Goal: Task Accomplishment & Management: Use online tool/utility

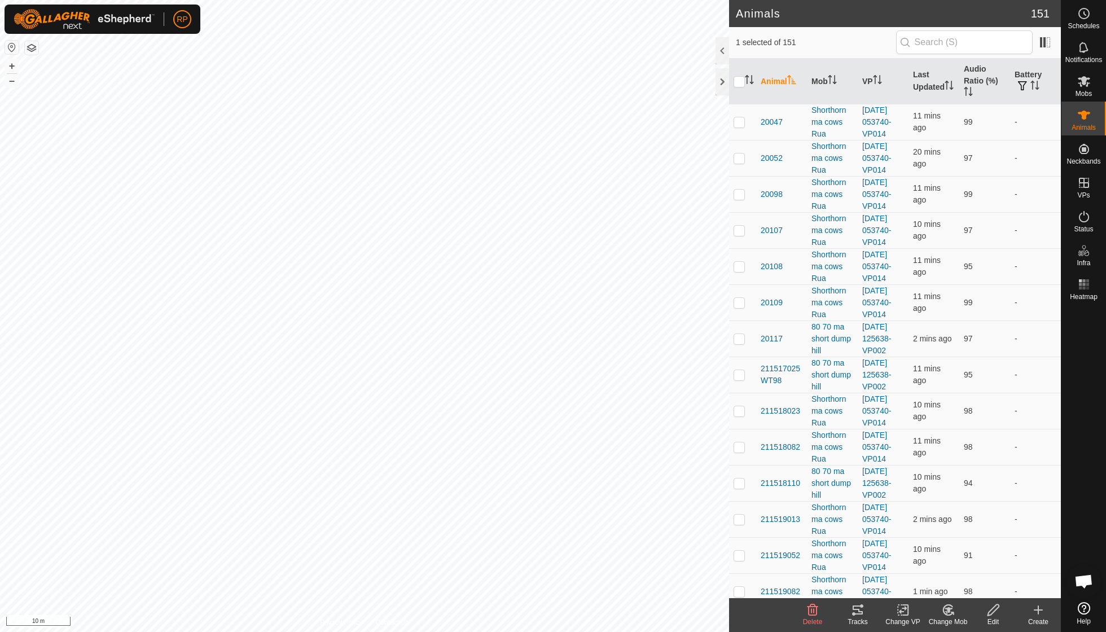
click at [908, 612] on icon at bounding box center [905, 610] width 5 height 10
checkbox input "true"
checkbox input "false"
click at [743, 78] on input "checkbox" at bounding box center [739, 81] width 11 height 11
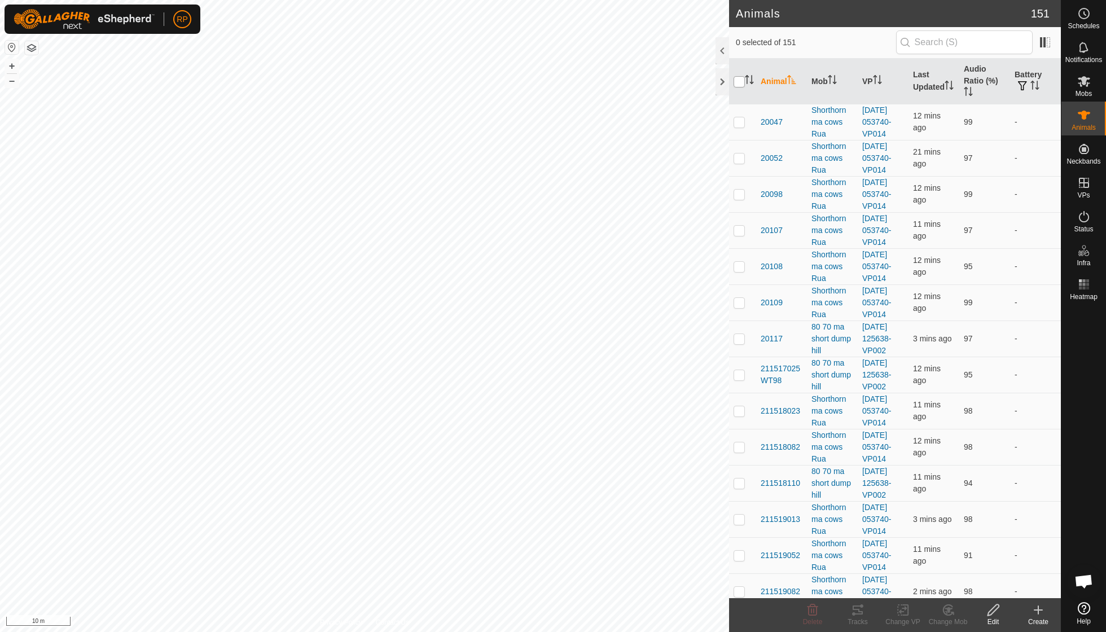
checkbox input "true"
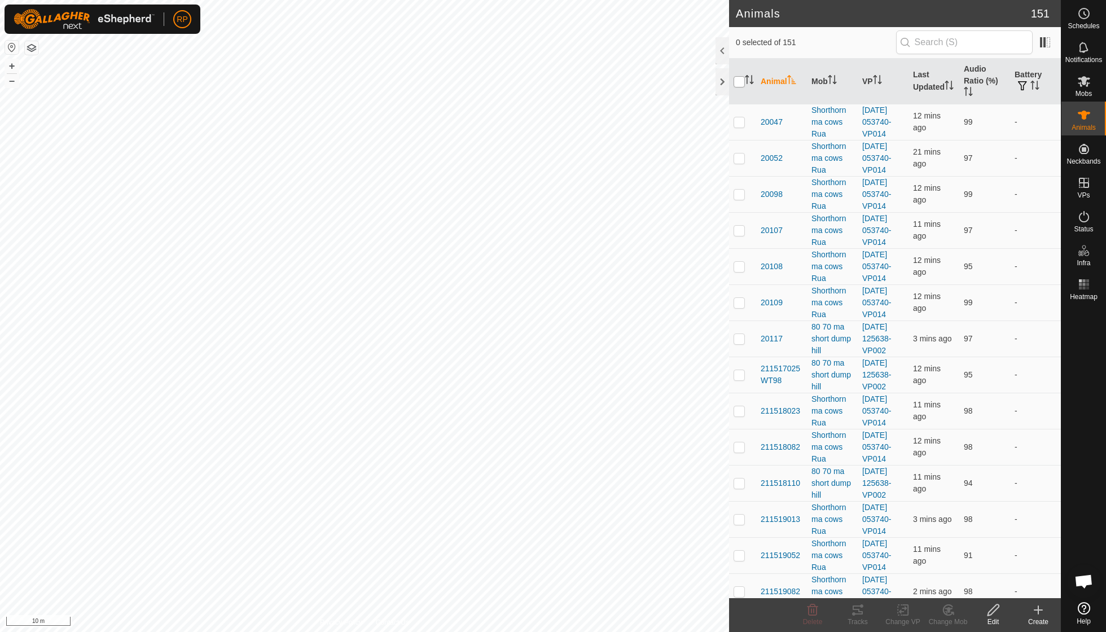
checkbox input "true"
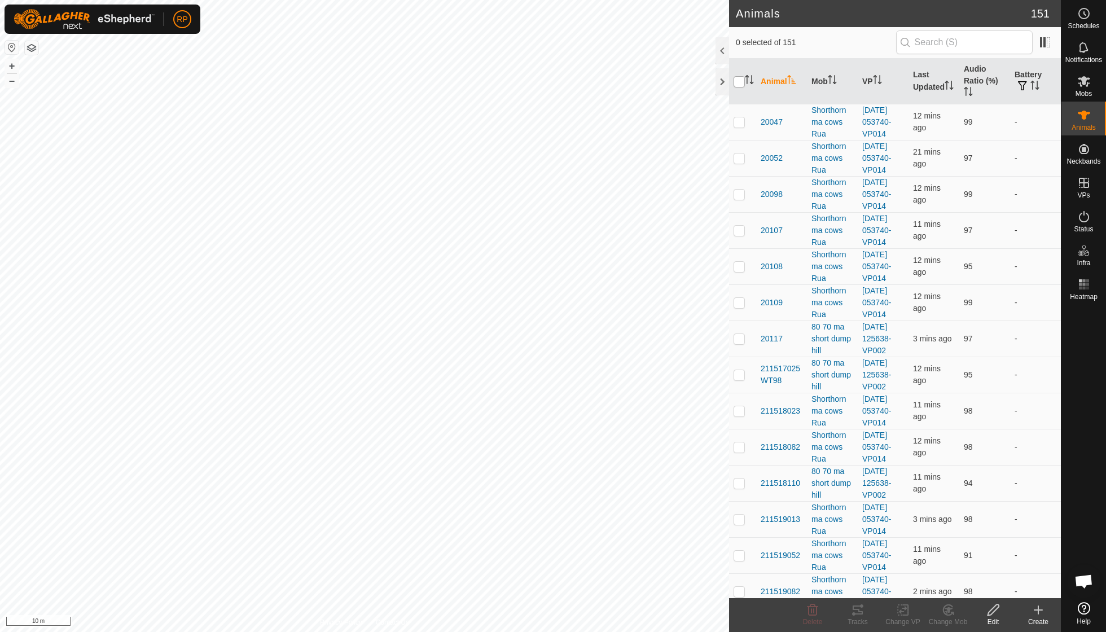
checkbox input "true"
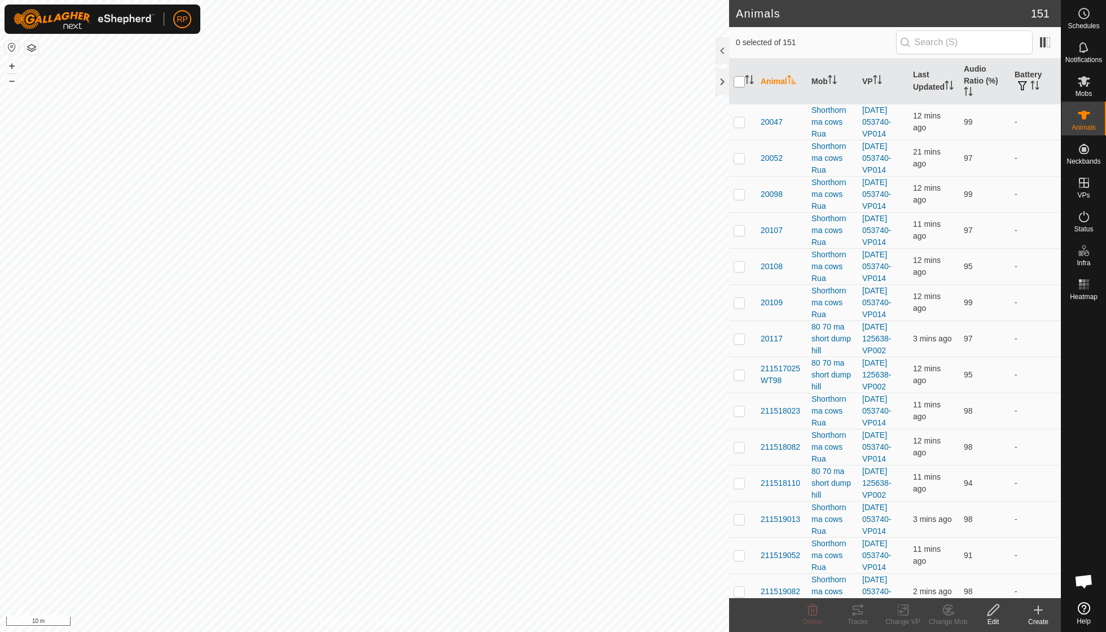
checkbox input "true"
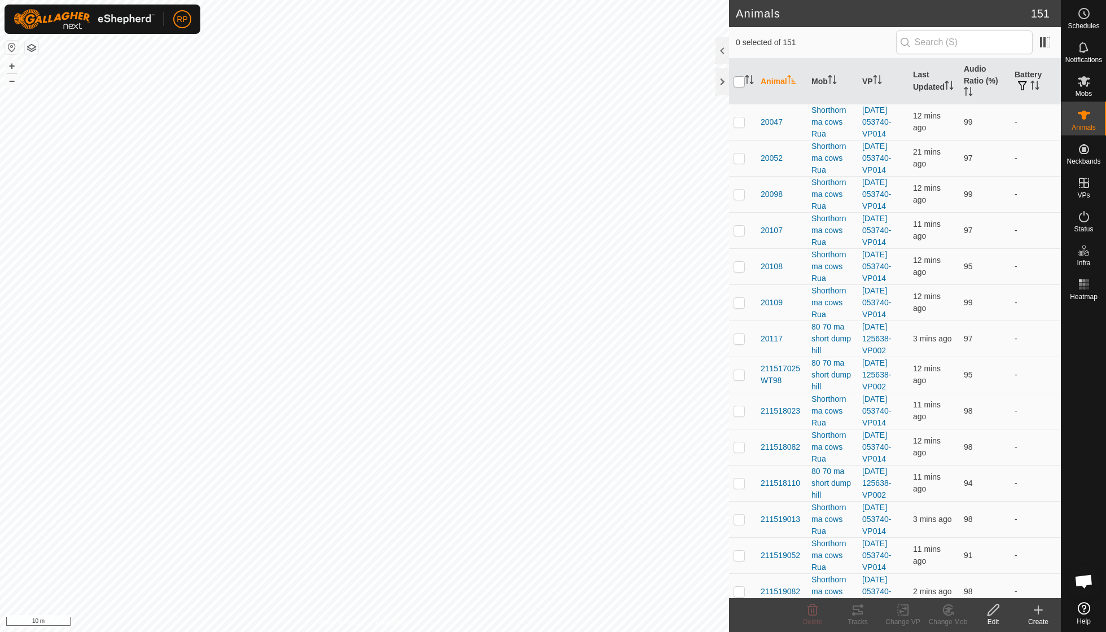
checkbox input "true"
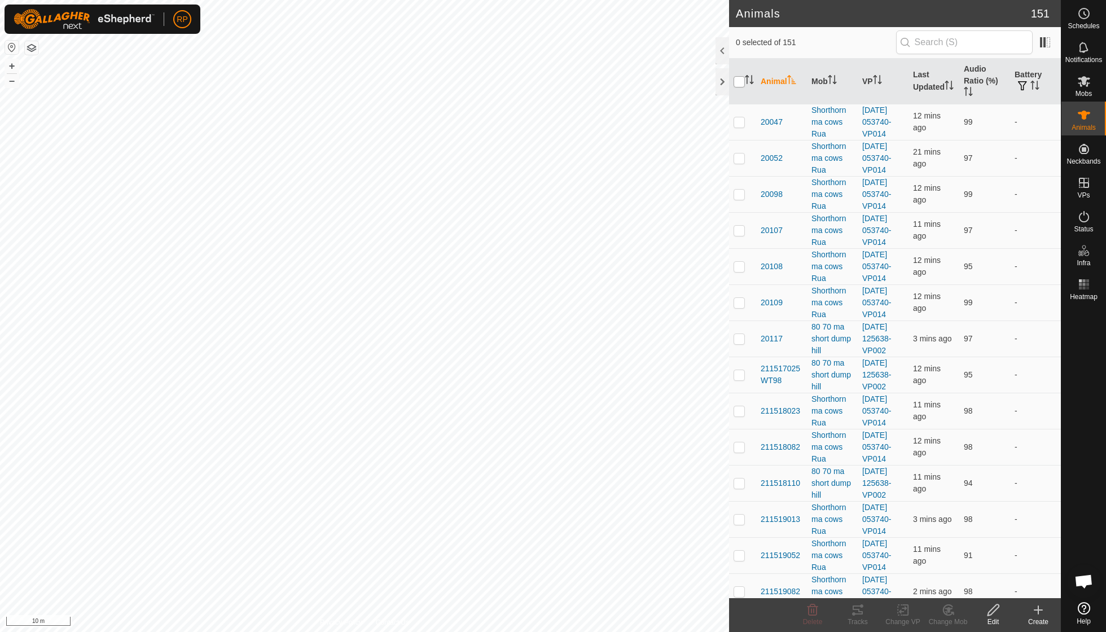
checkbox input "true"
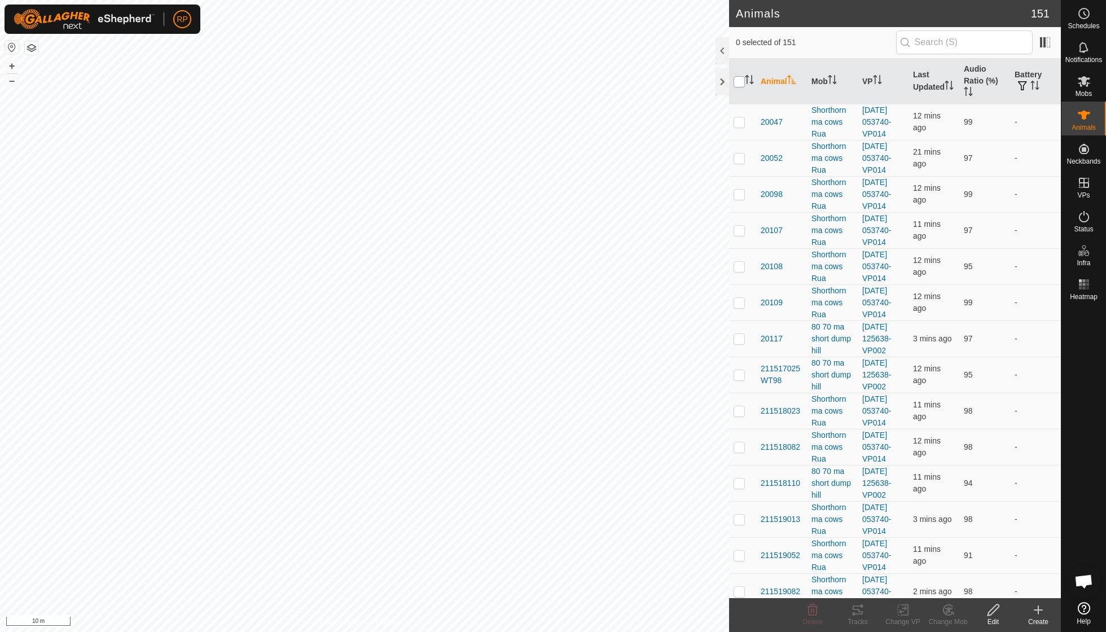
checkbox input "true"
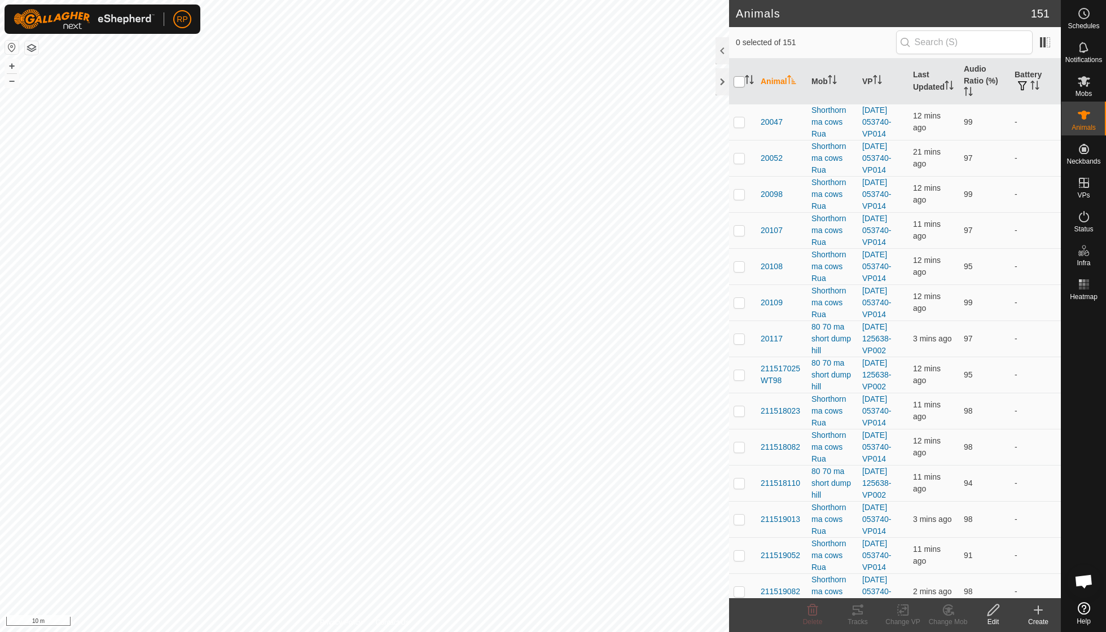
checkbox input "true"
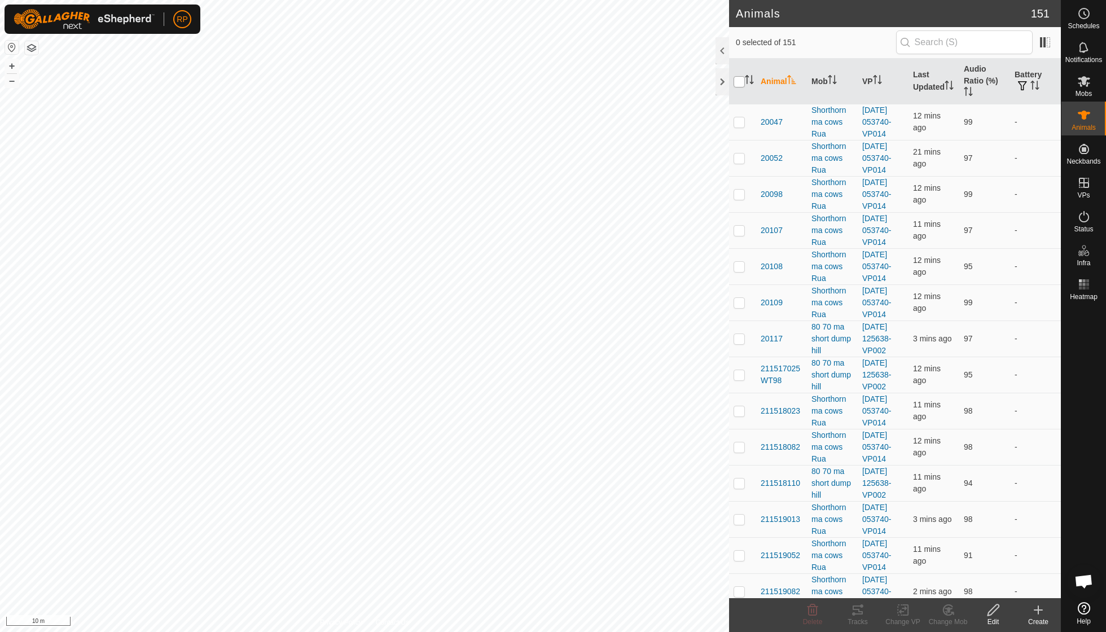
checkbox input "true"
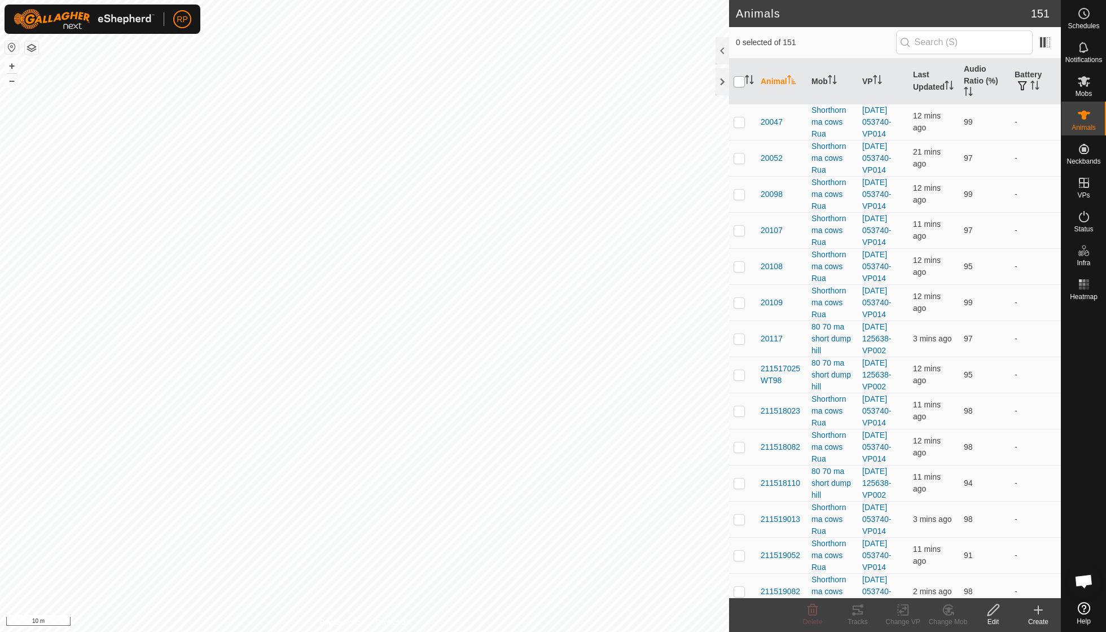
checkbox input "true"
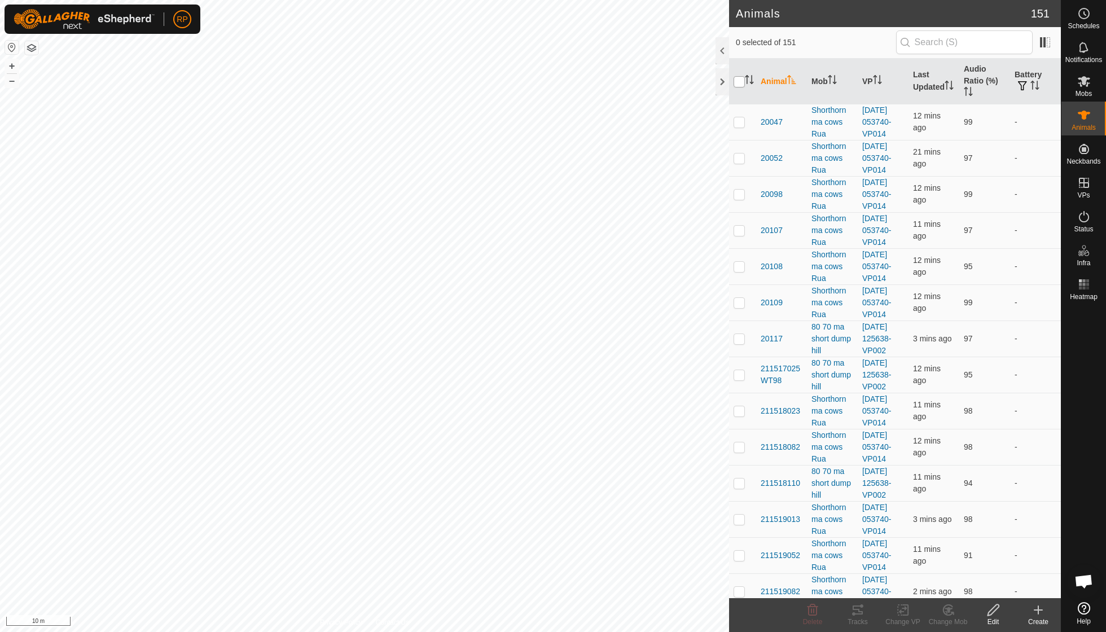
checkbox input "true"
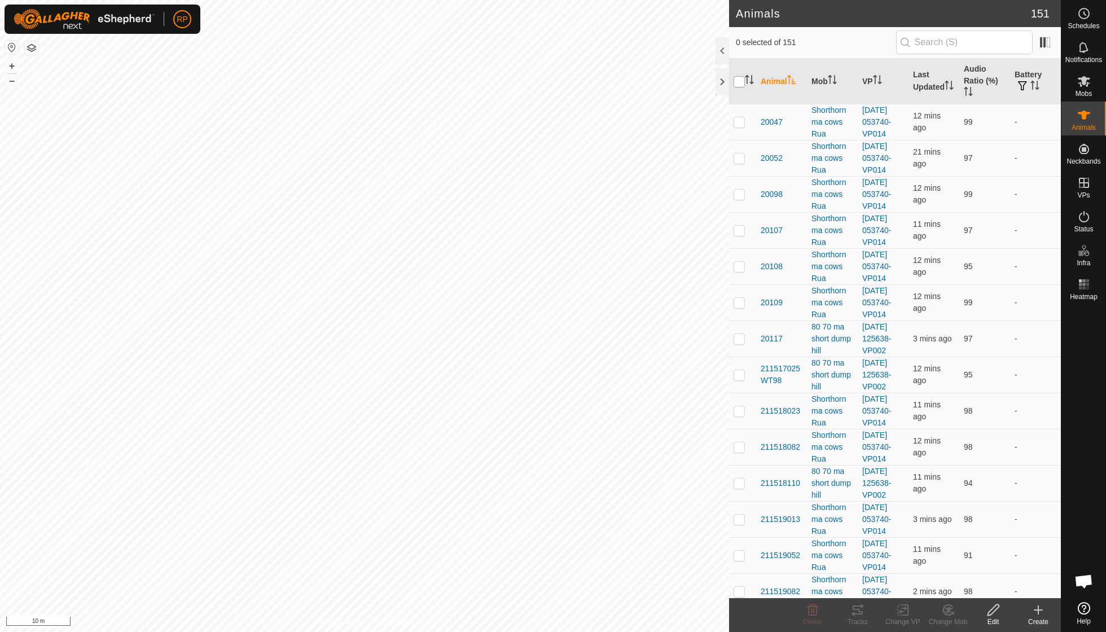
checkbox input "true"
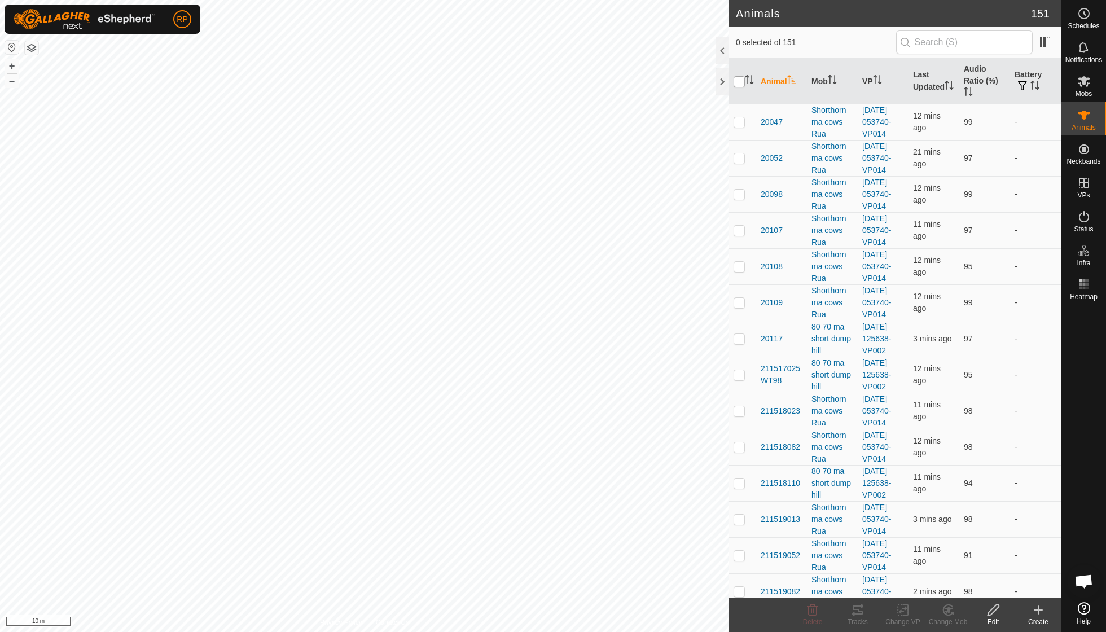
checkbox input "true"
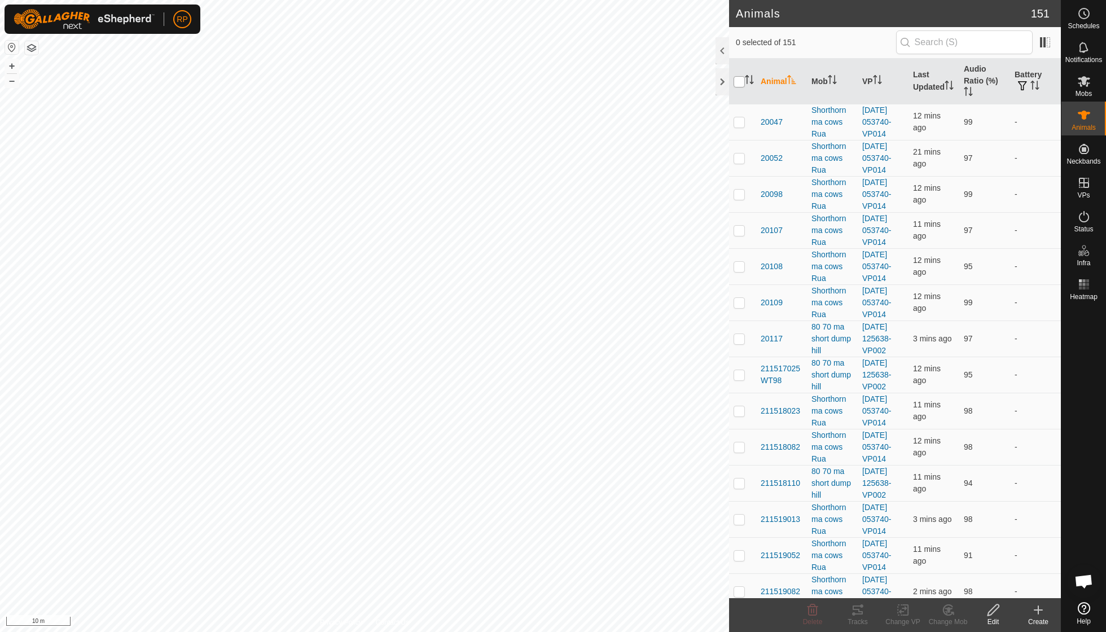
checkbox input "true"
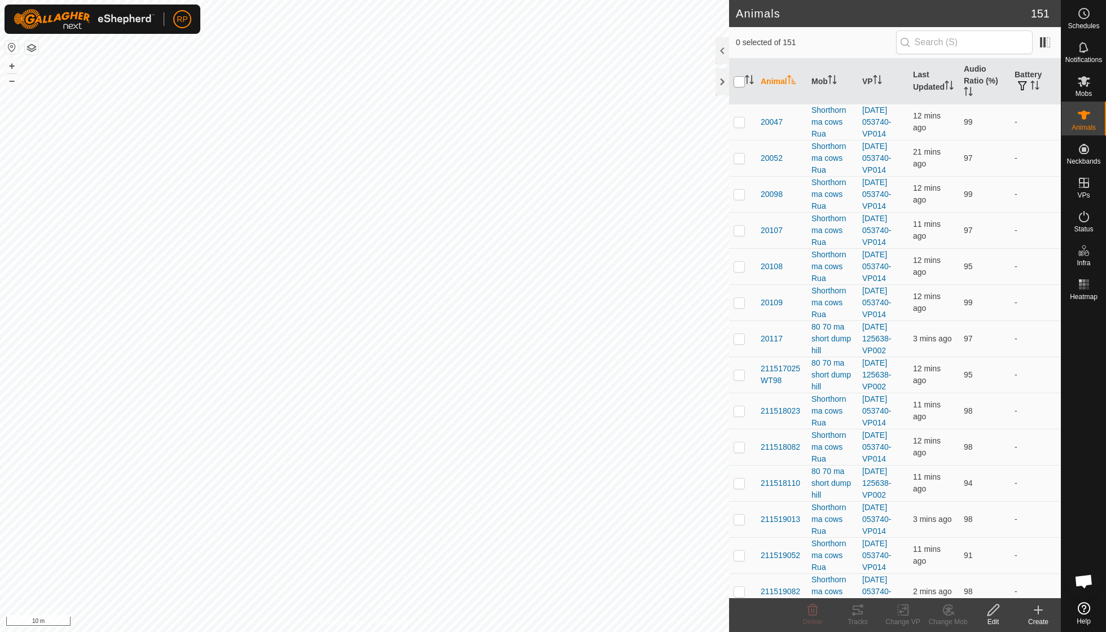
checkbox input "true"
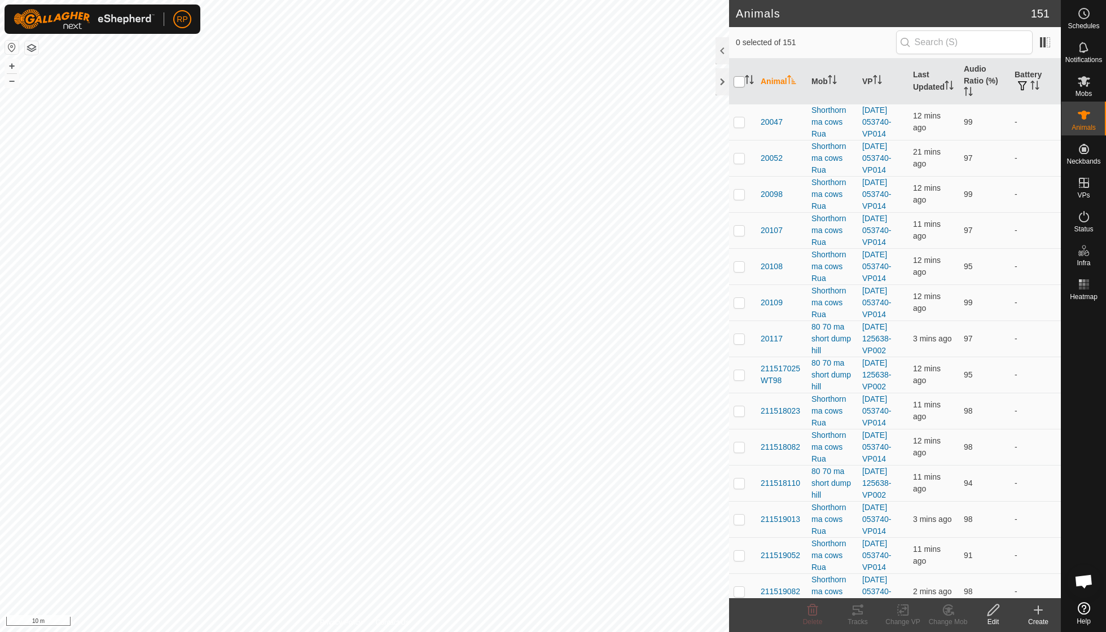
checkbox input "true"
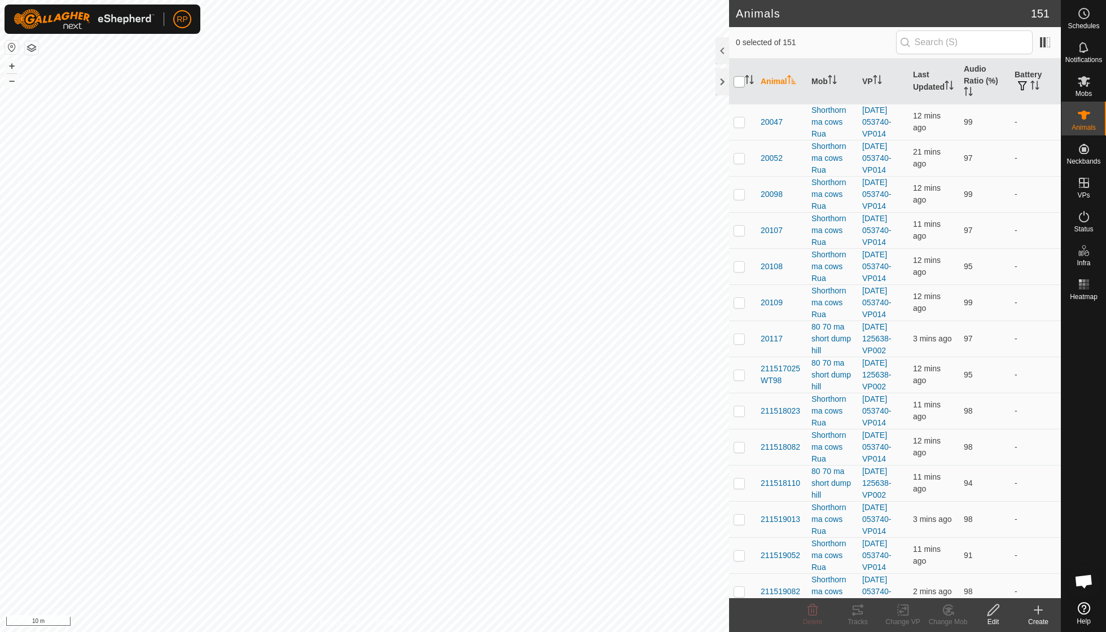
checkbox input "true"
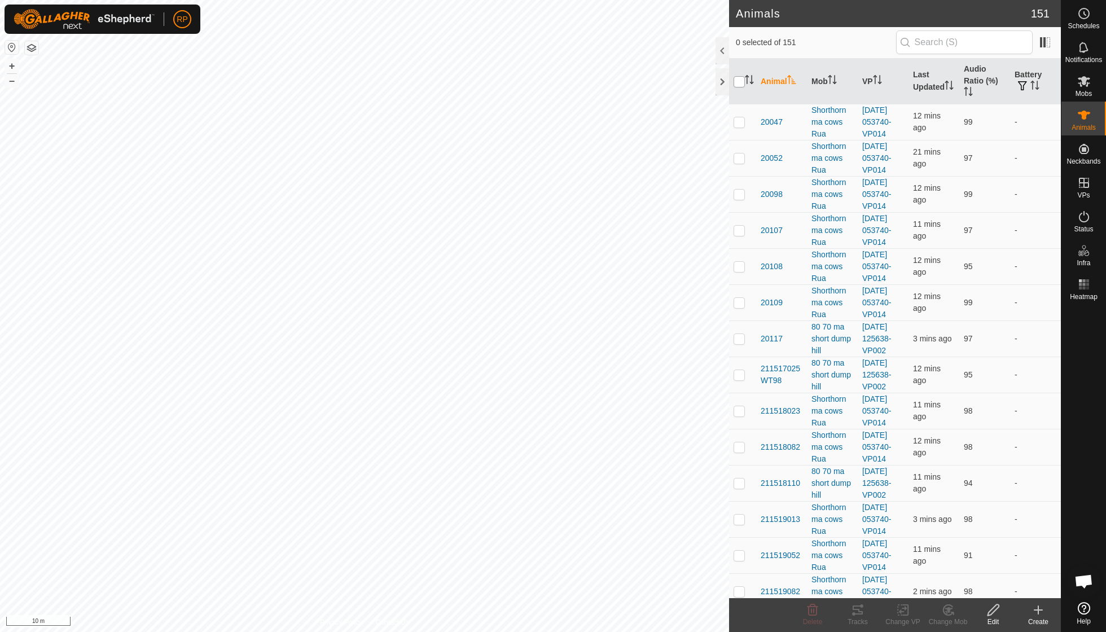
checkbox input "true"
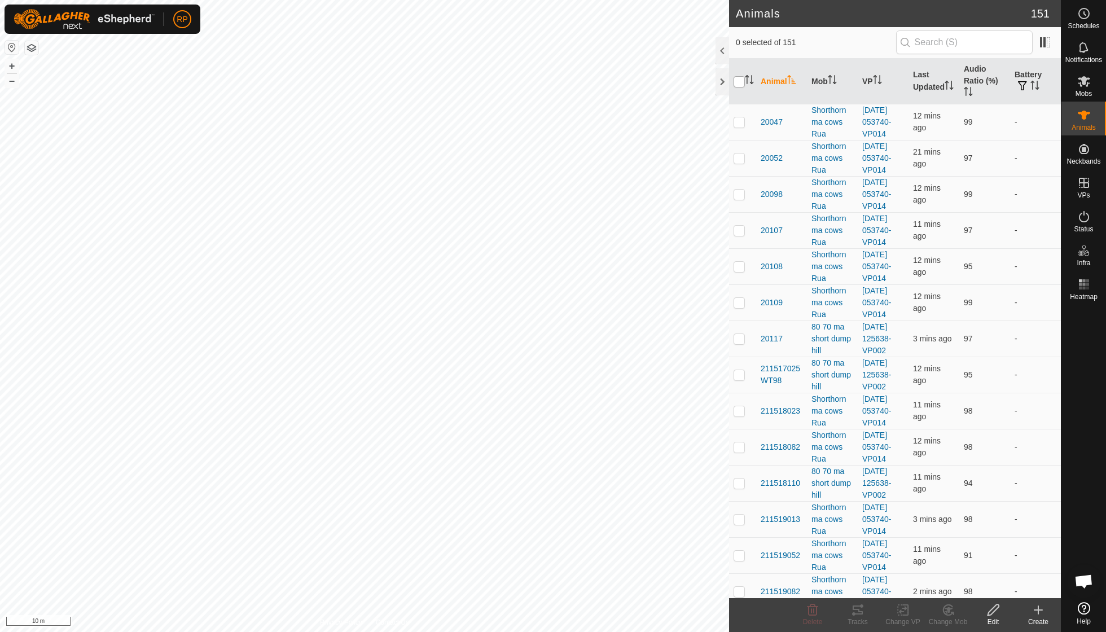
checkbox input "true"
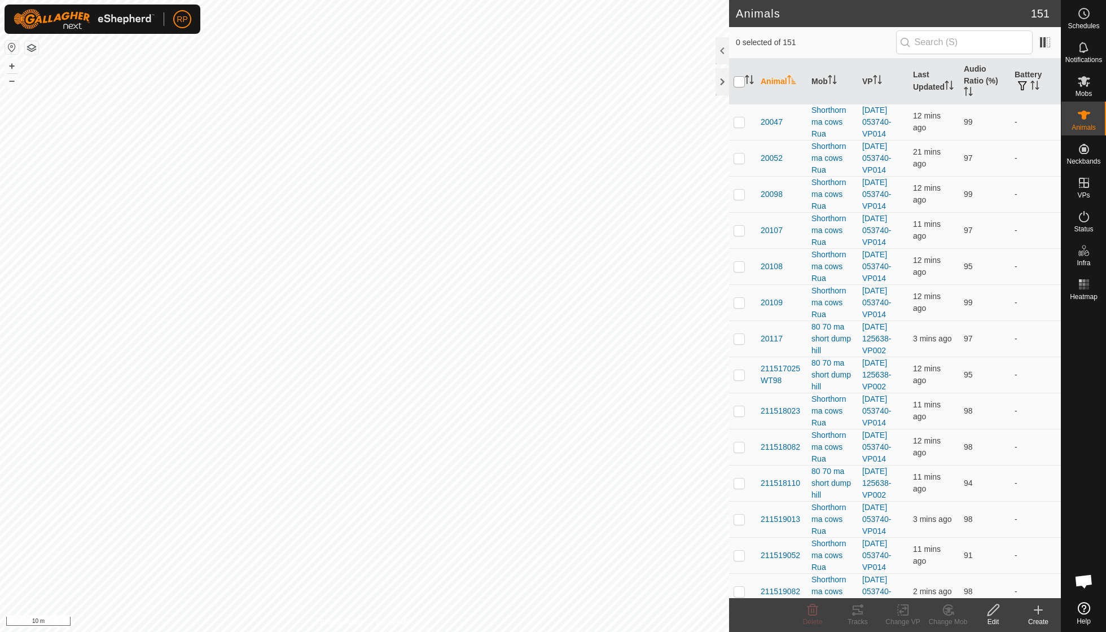
checkbox input "true"
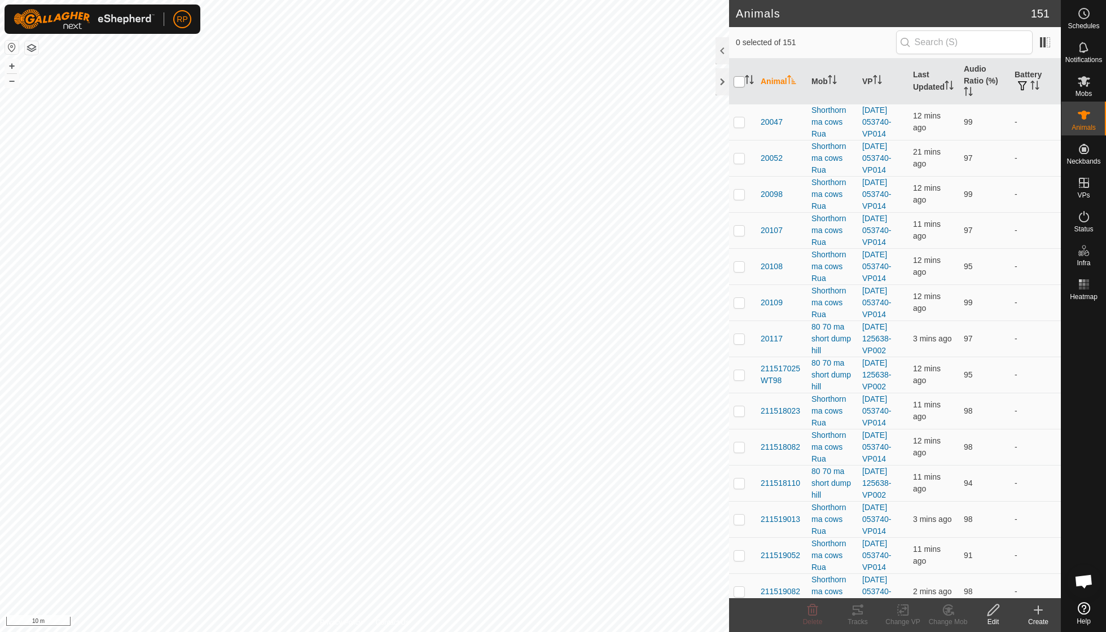
checkbox input "true"
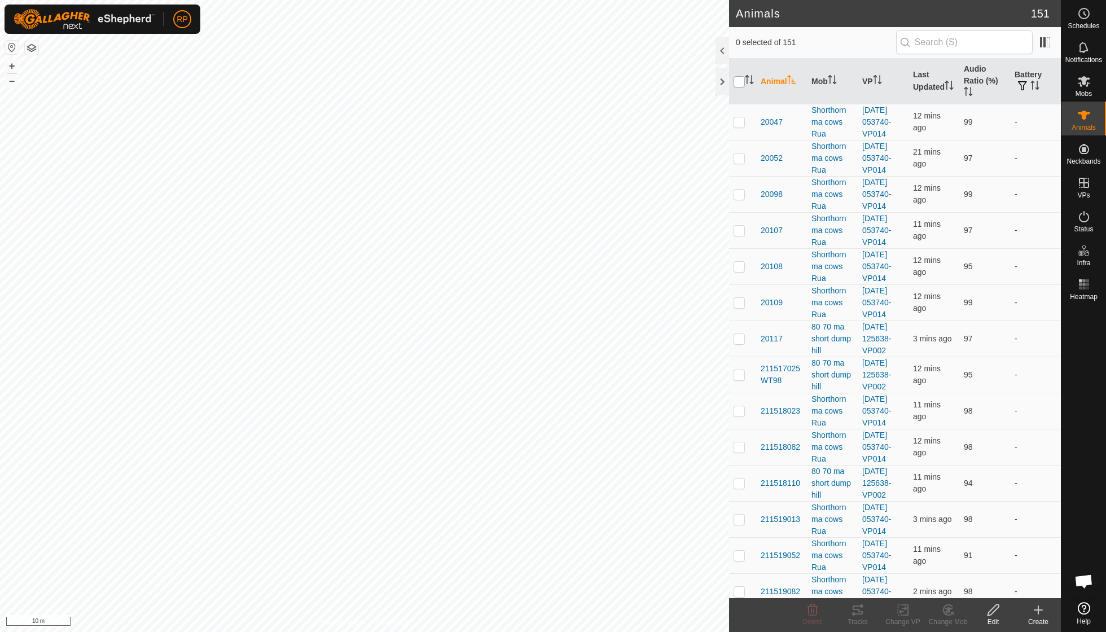
checkbox input "true"
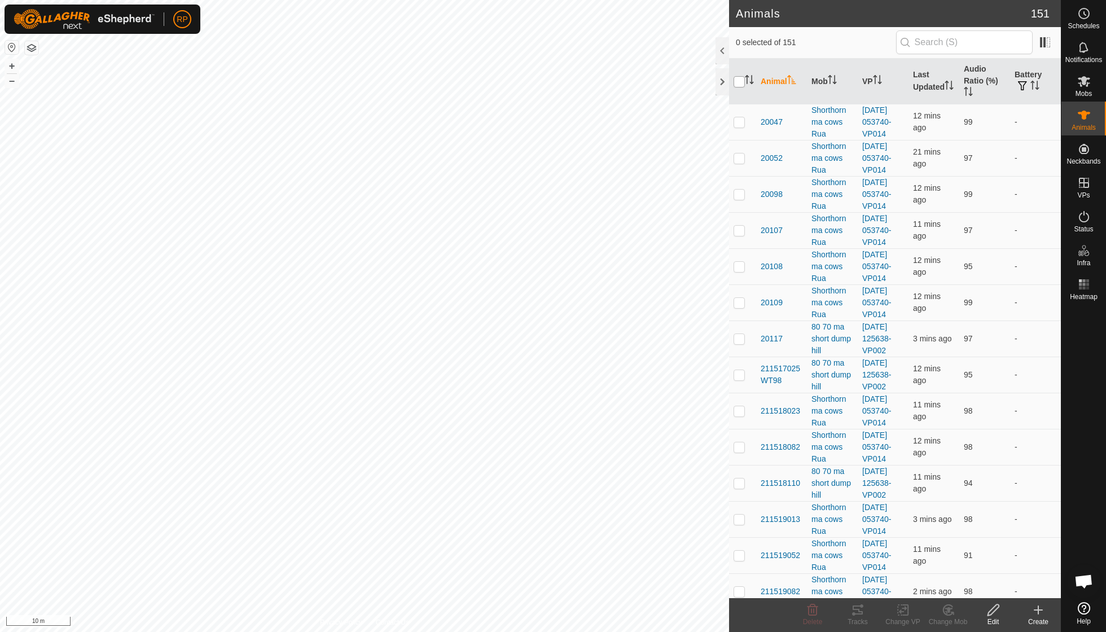
checkbox input "true"
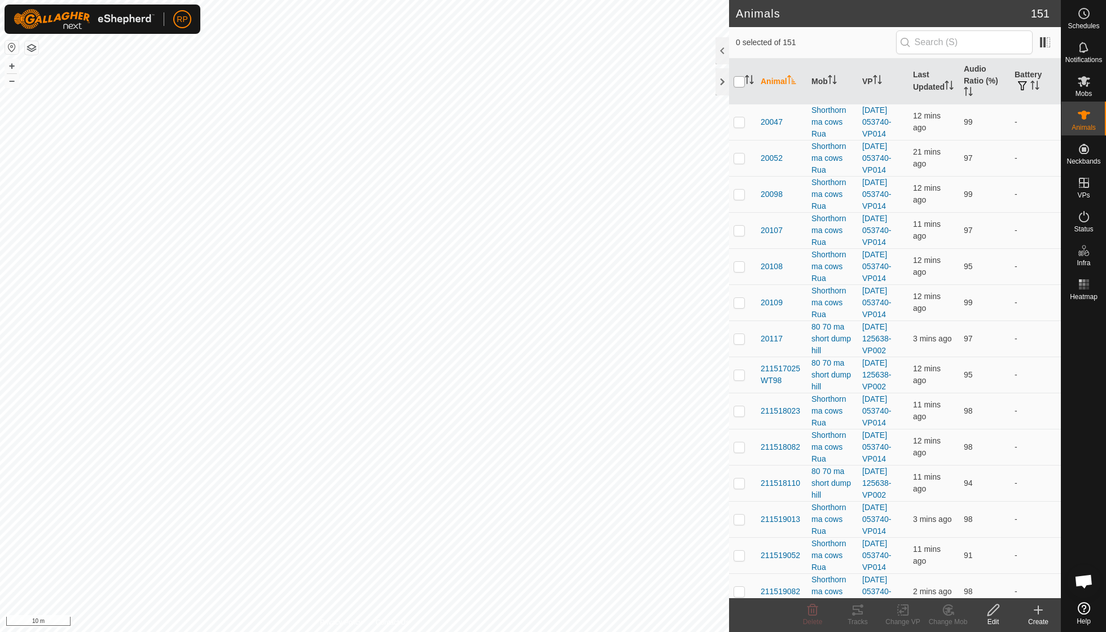
checkbox input "true"
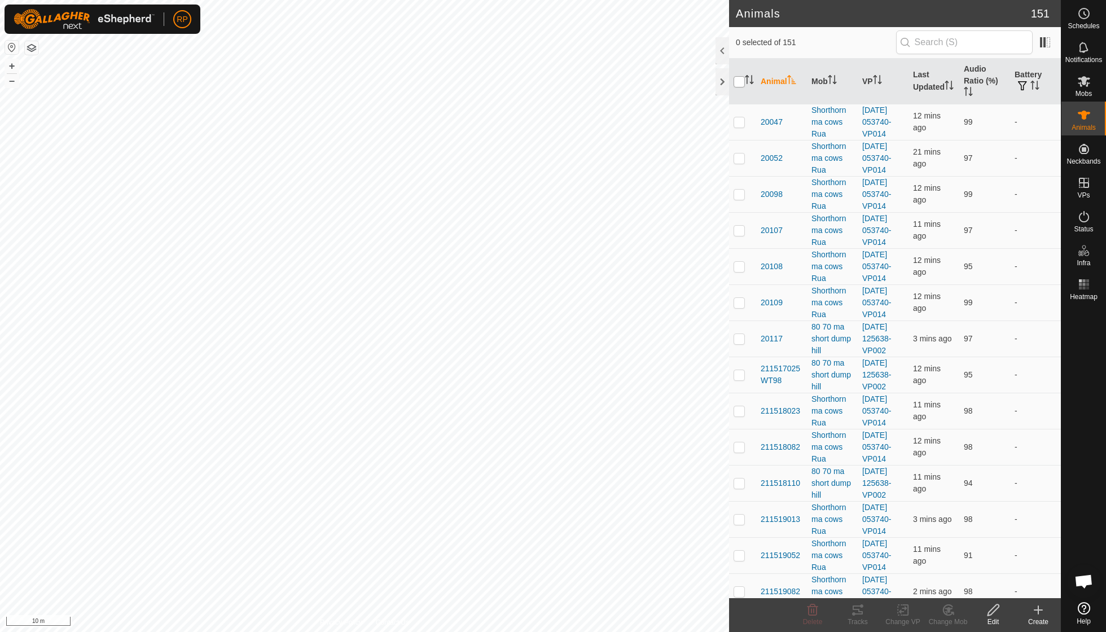
checkbox input "true"
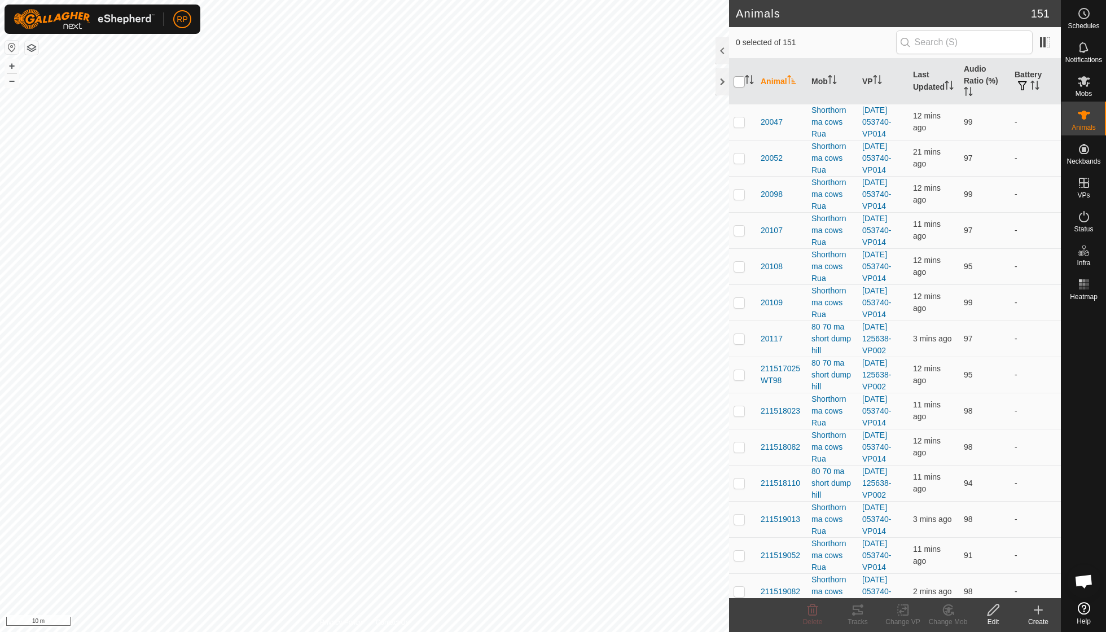
checkbox input "true"
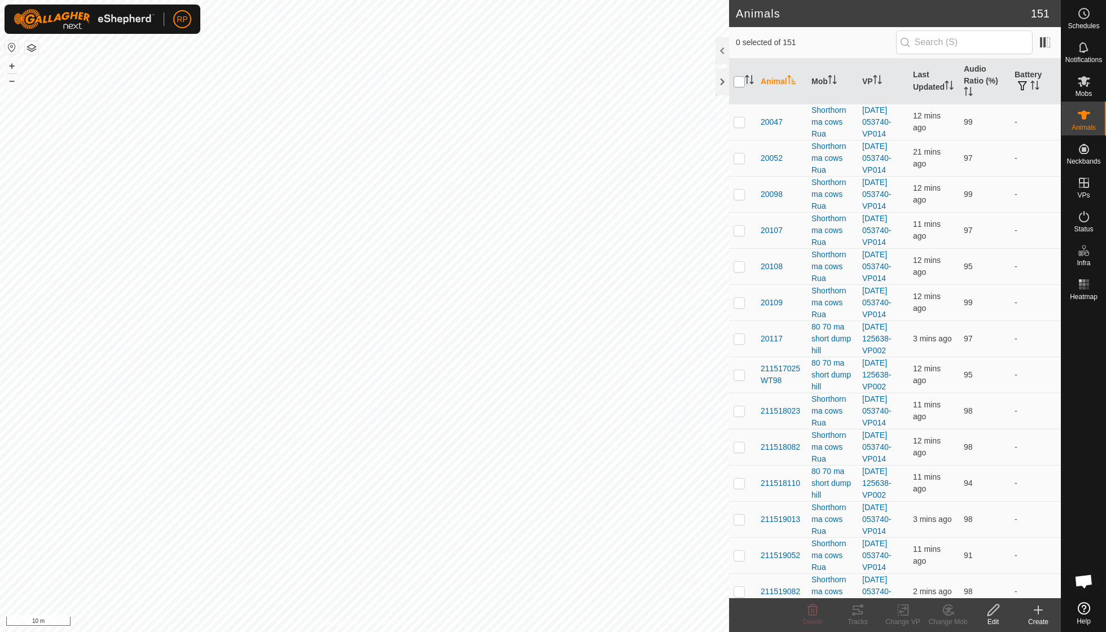
checkbox input "true"
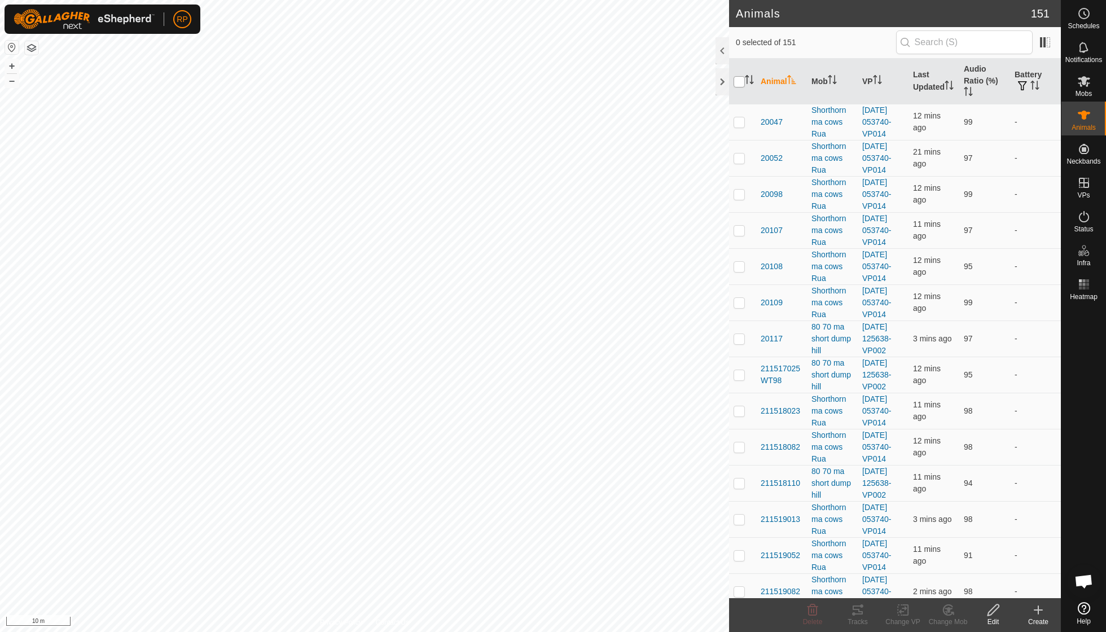
checkbox input "true"
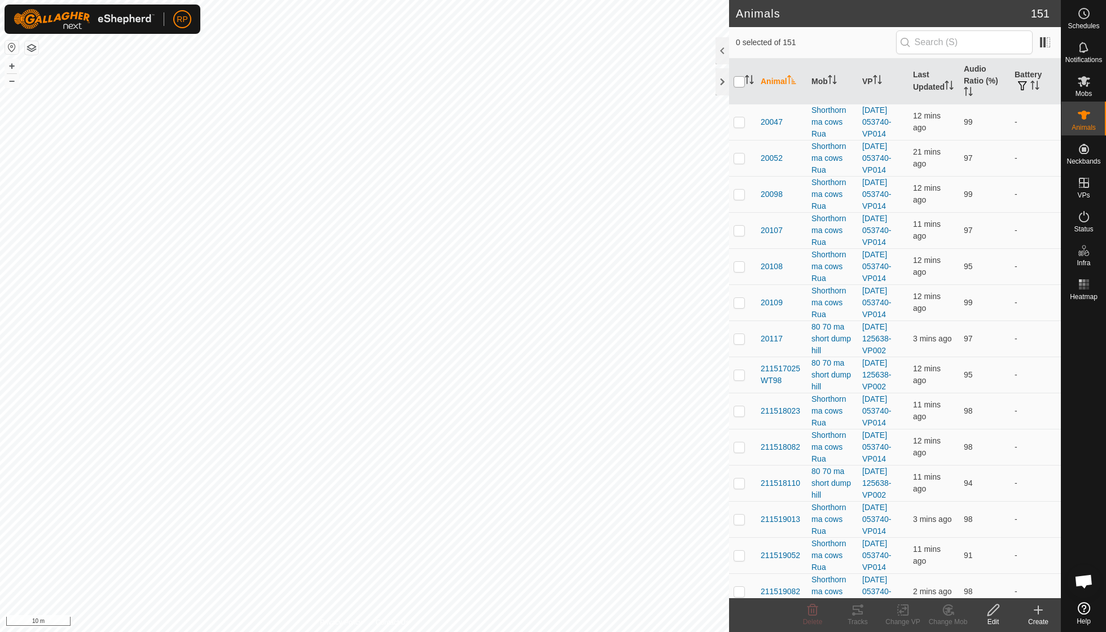
checkbox input "true"
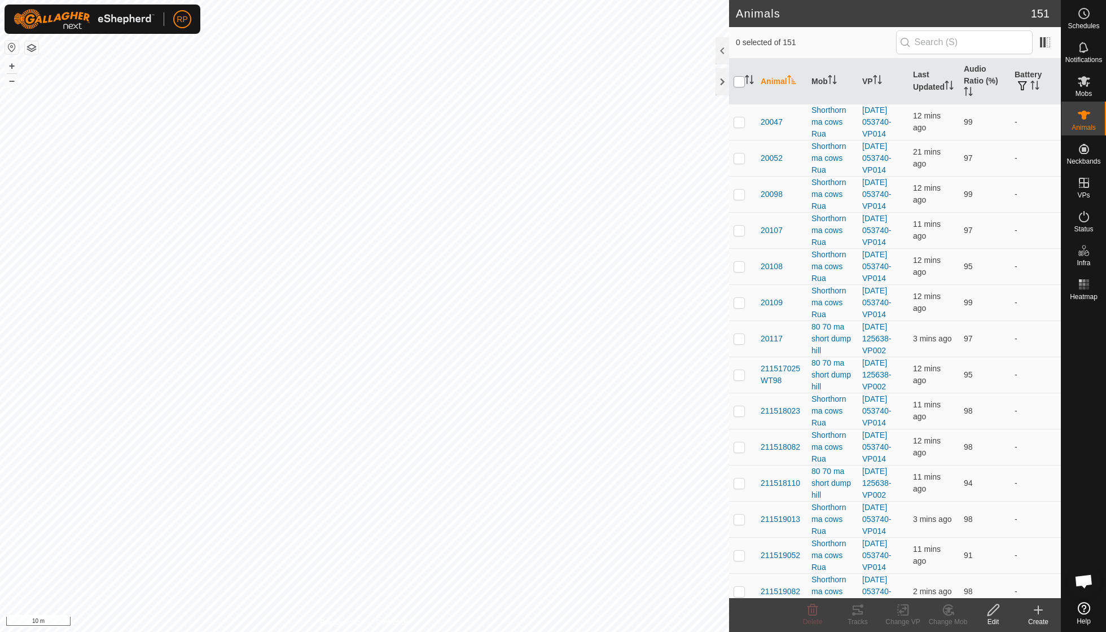
checkbox input "true"
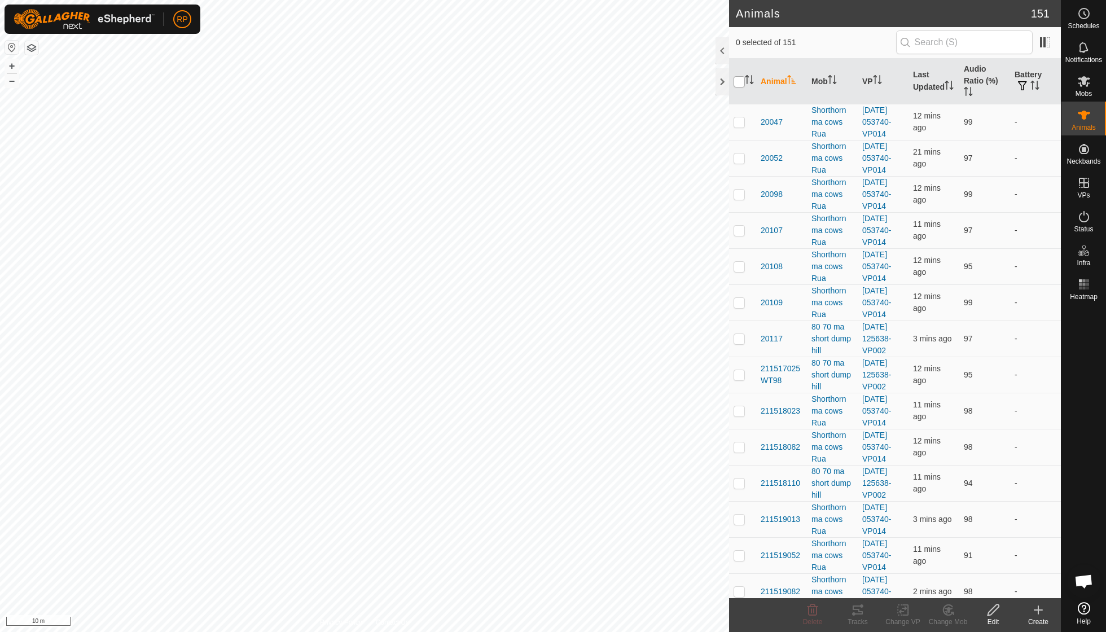
checkbox input "true"
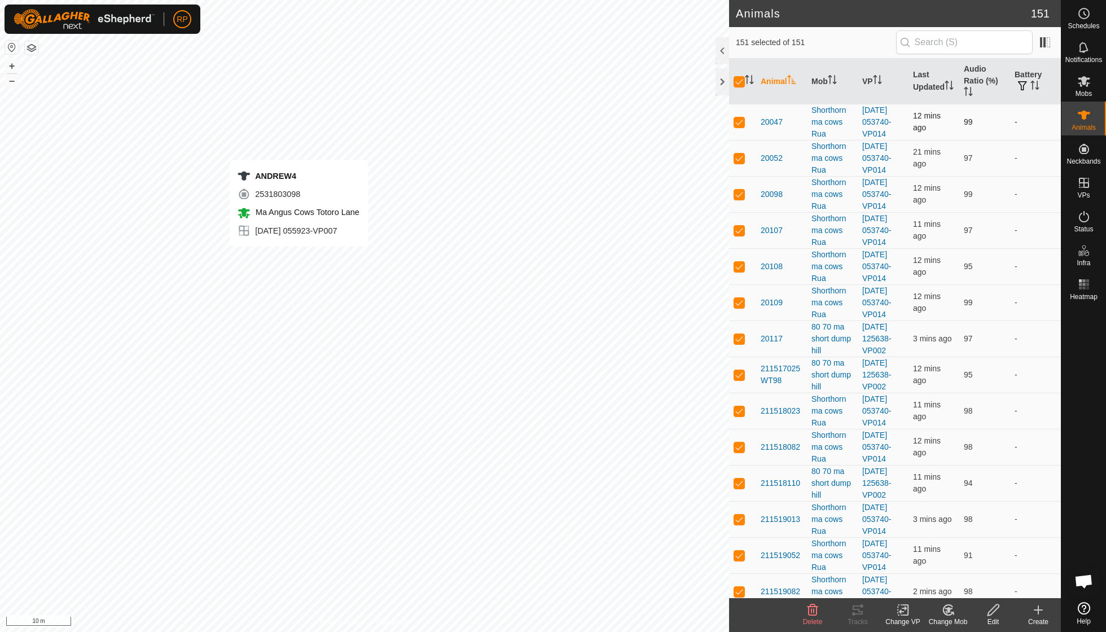
checkbox input "false"
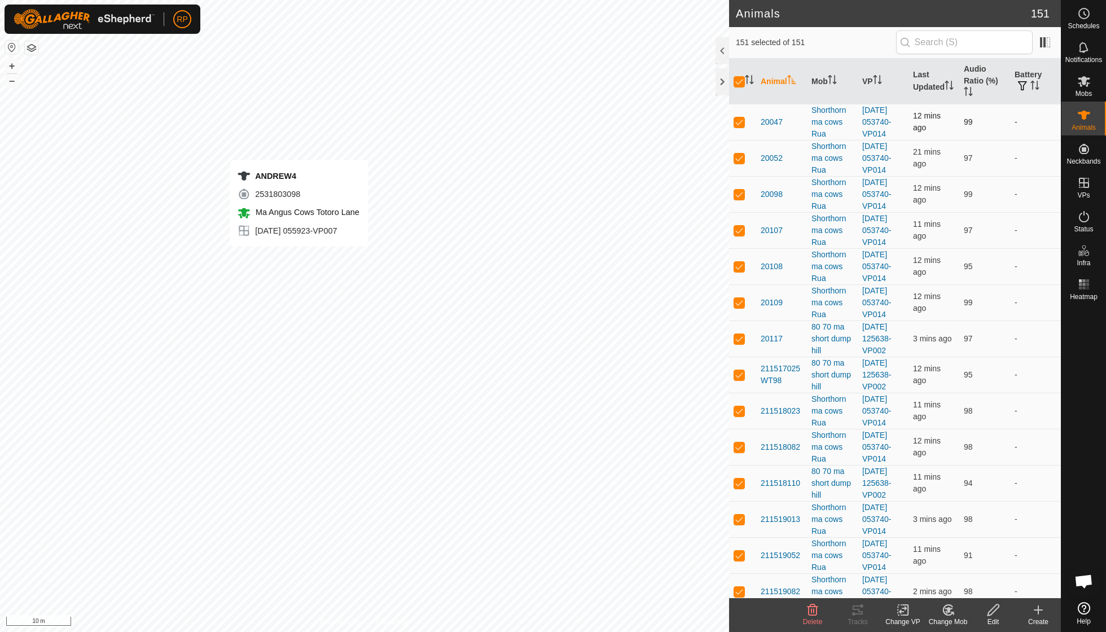
checkbox input "false"
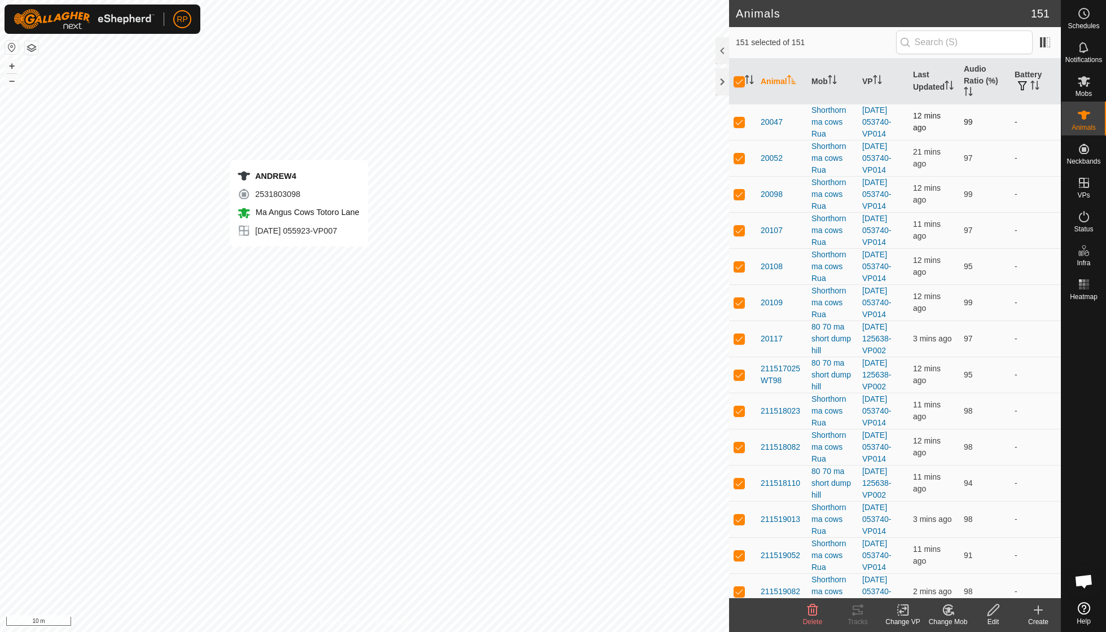
checkbox input "false"
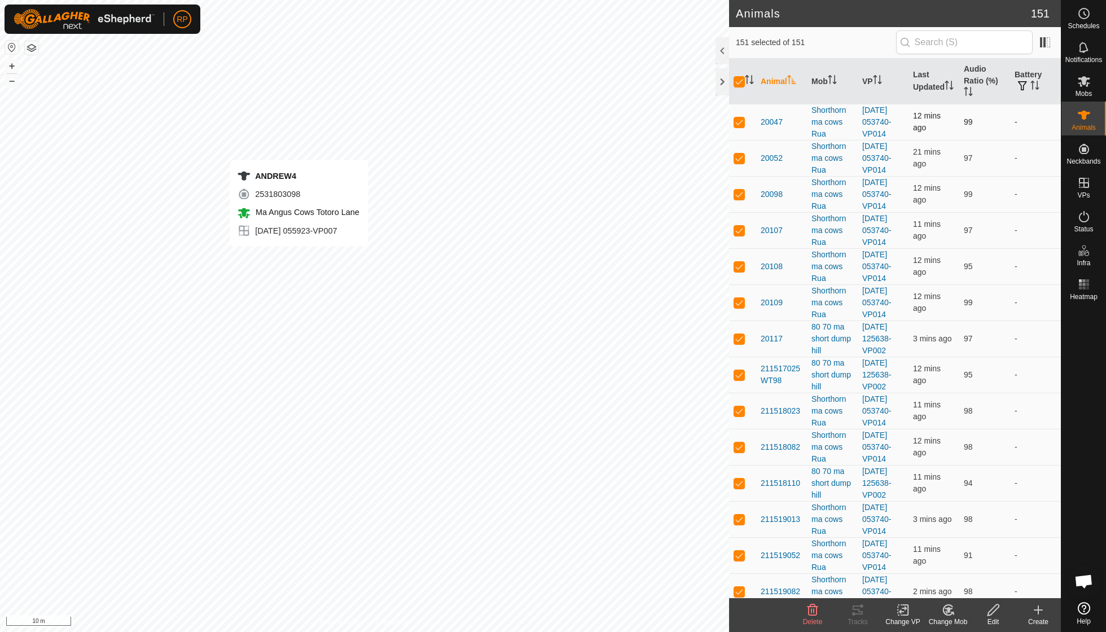
checkbox input "false"
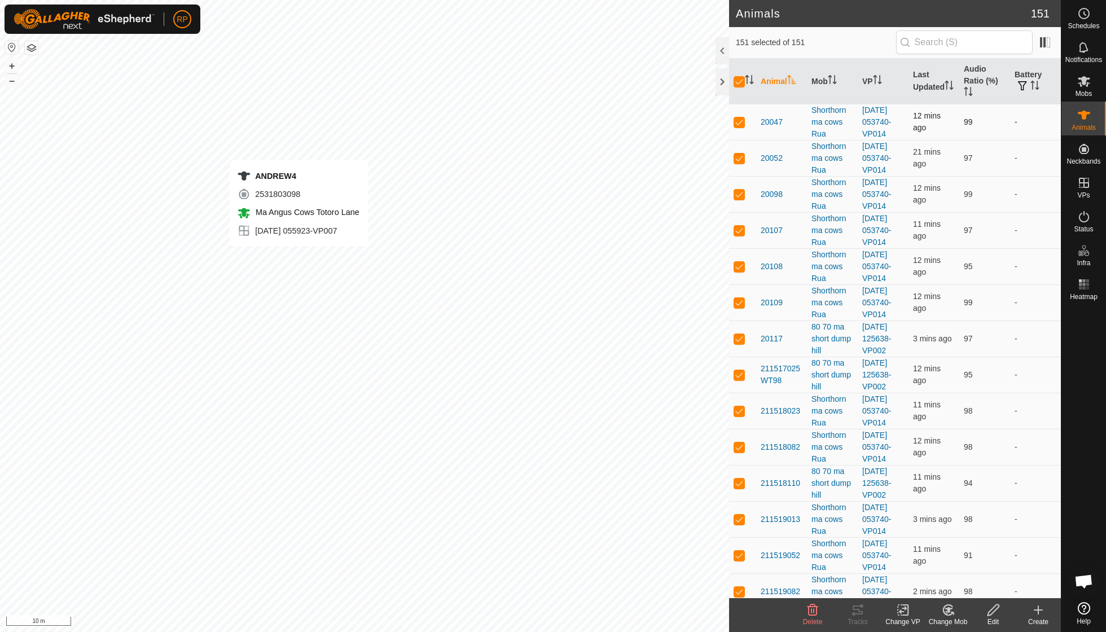
checkbox input "false"
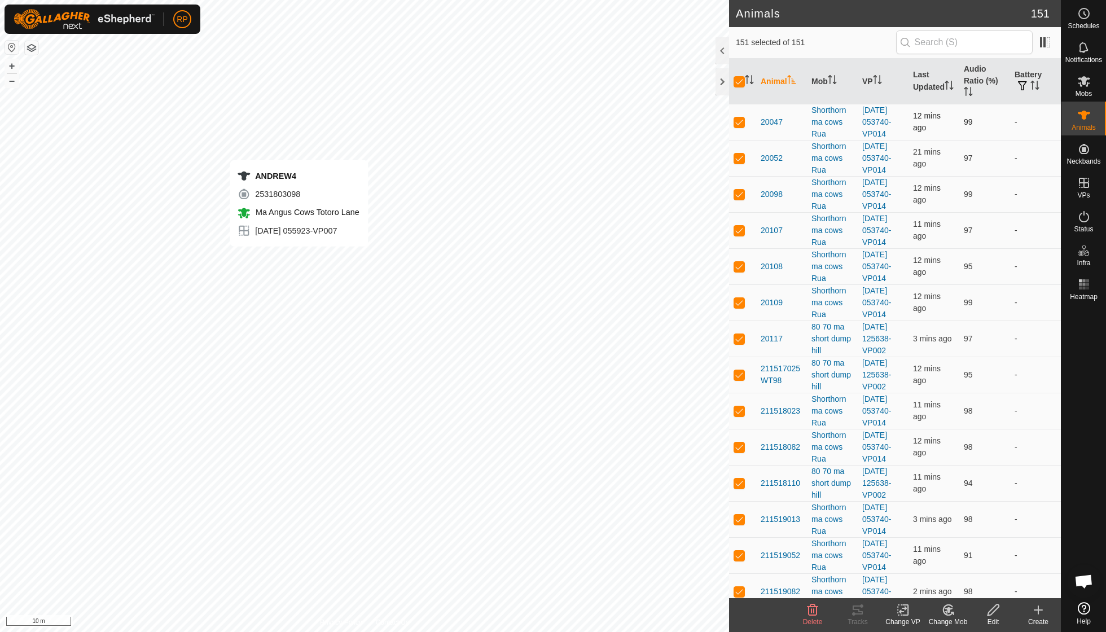
checkbox input "false"
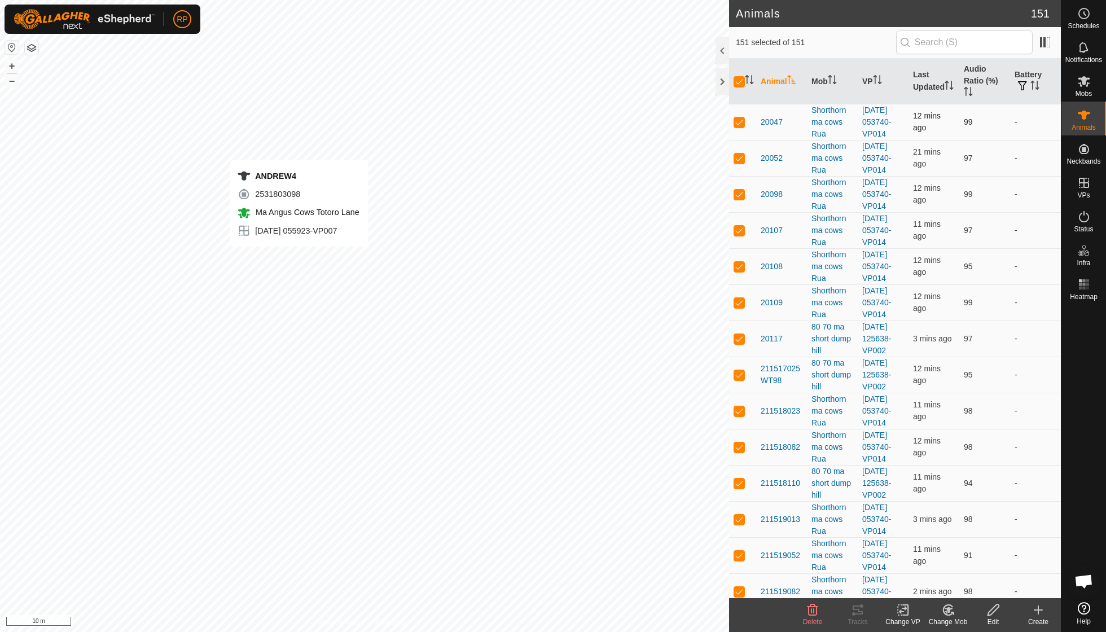
checkbox input "false"
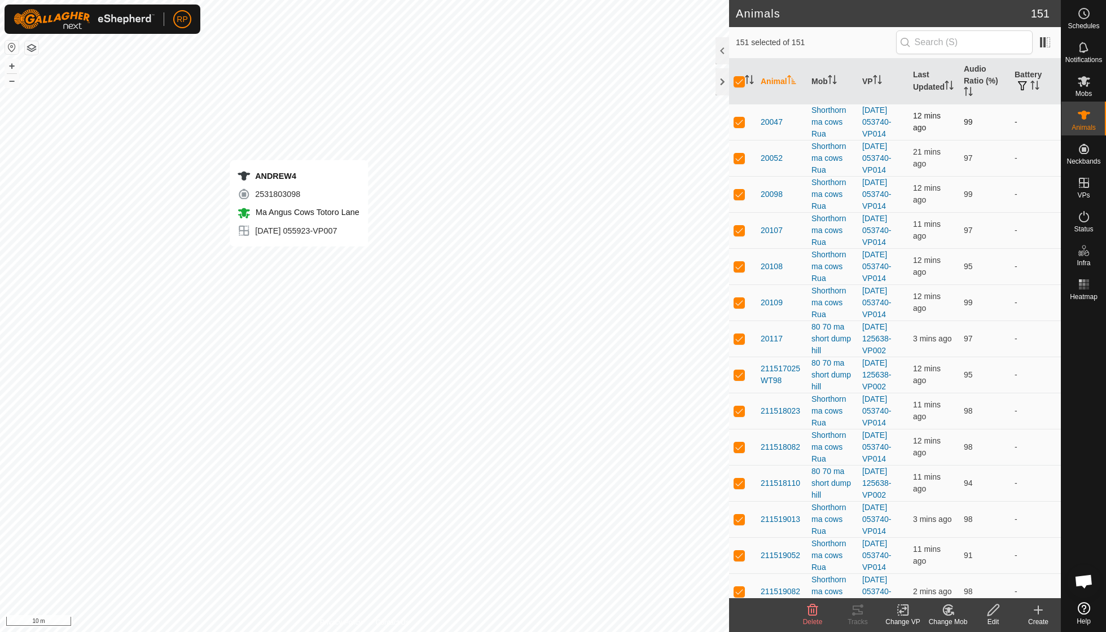
checkbox input "false"
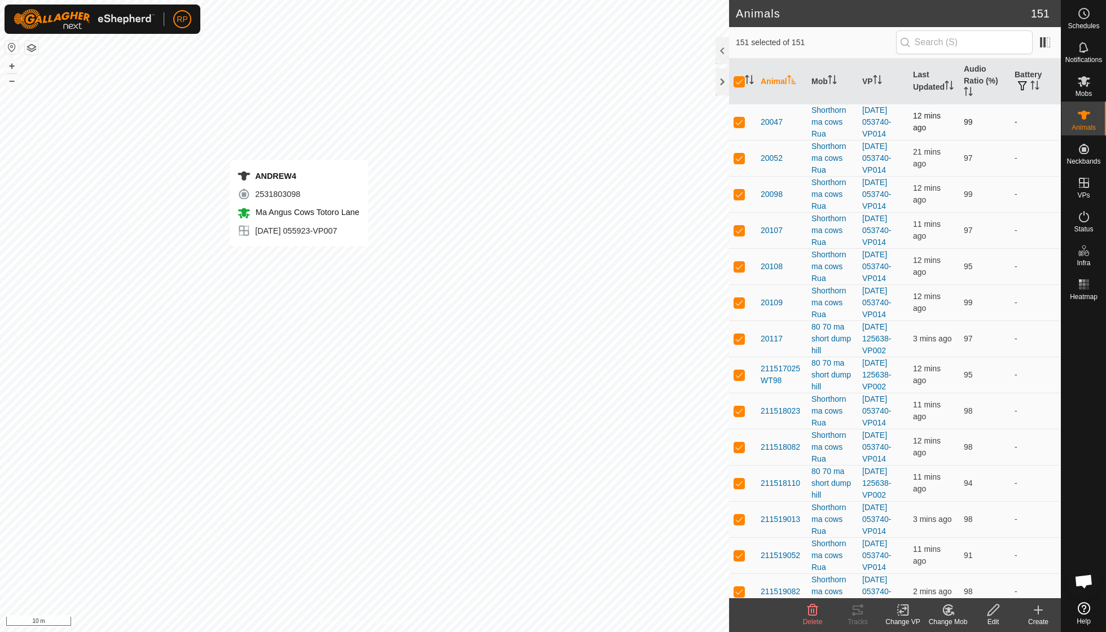
checkbox input "false"
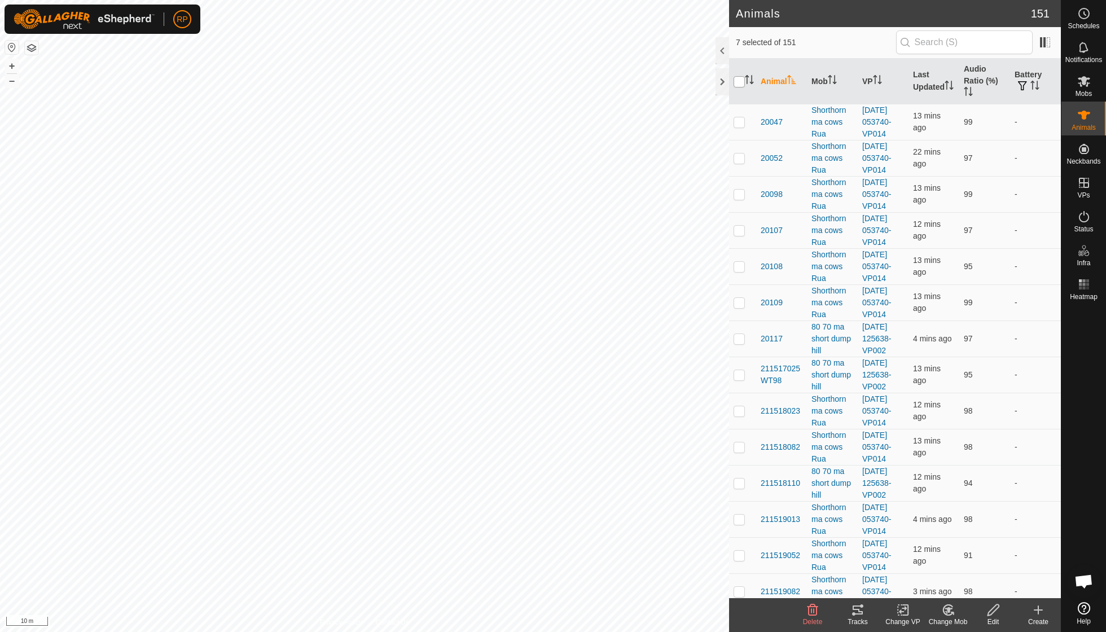
click at [743, 82] on input "checkbox" at bounding box center [739, 81] width 11 height 11
click at [751, 77] on icon "Activate to sort" at bounding box center [749, 79] width 9 height 9
click at [741, 87] on th at bounding box center [742, 82] width 27 height 46
click at [737, 81] on input "checkbox" at bounding box center [739, 81] width 11 height 11
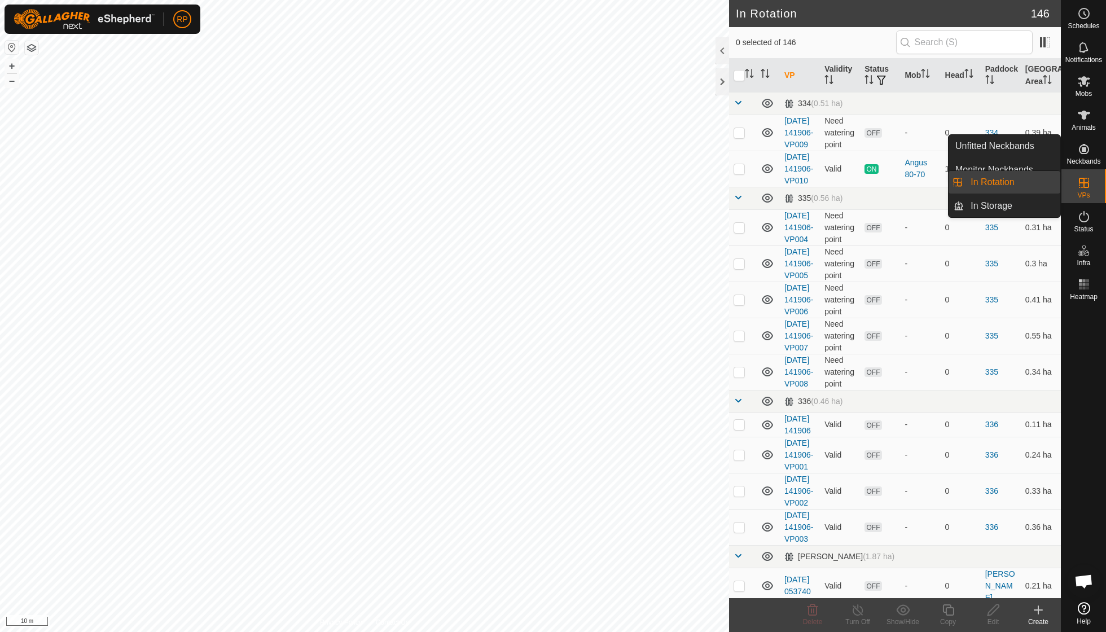
click at [1020, 182] on link "In Rotation" at bounding box center [1012, 182] width 97 height 23
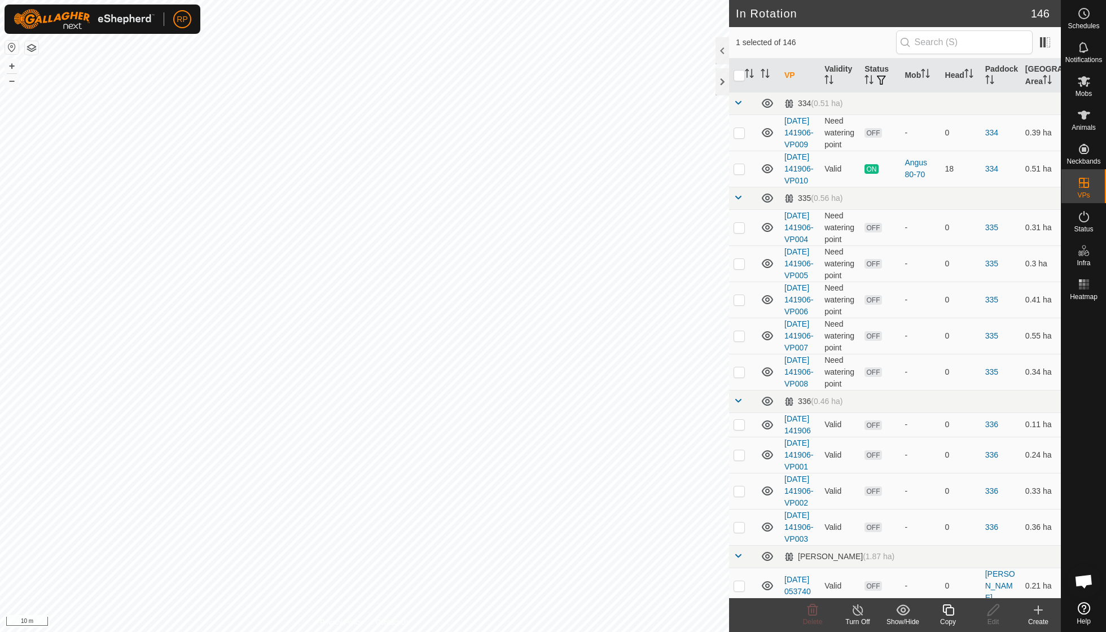
click at [1036, 615] on icon at bounding box center [1039, 610] width 14 height 14
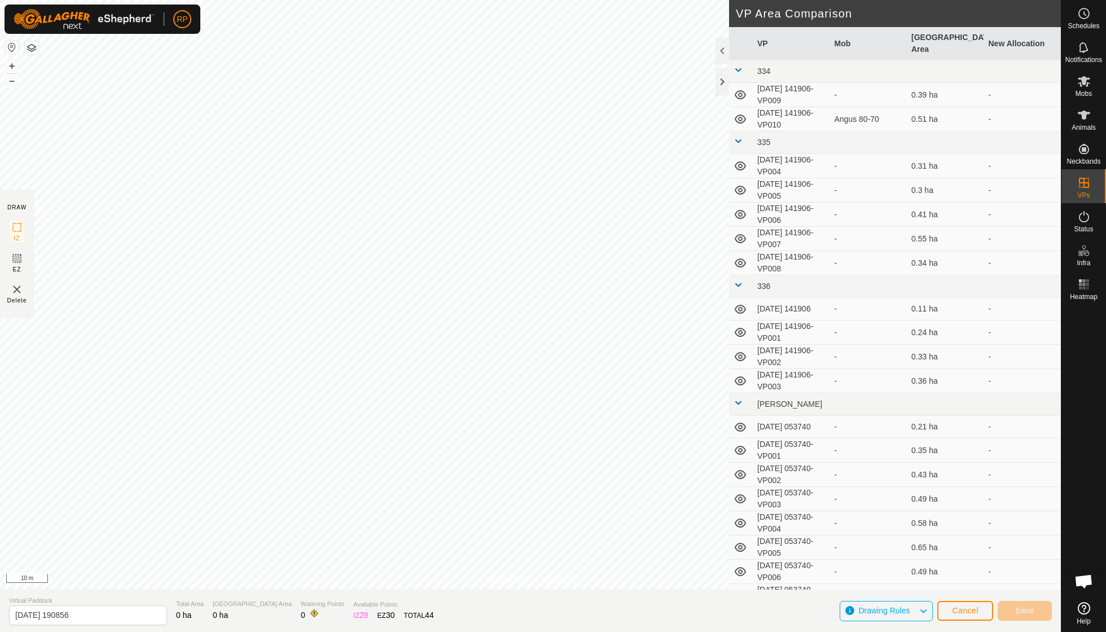
click at [198, 11] on div "RP" at bounding box center [103, 19] width 196 height 29
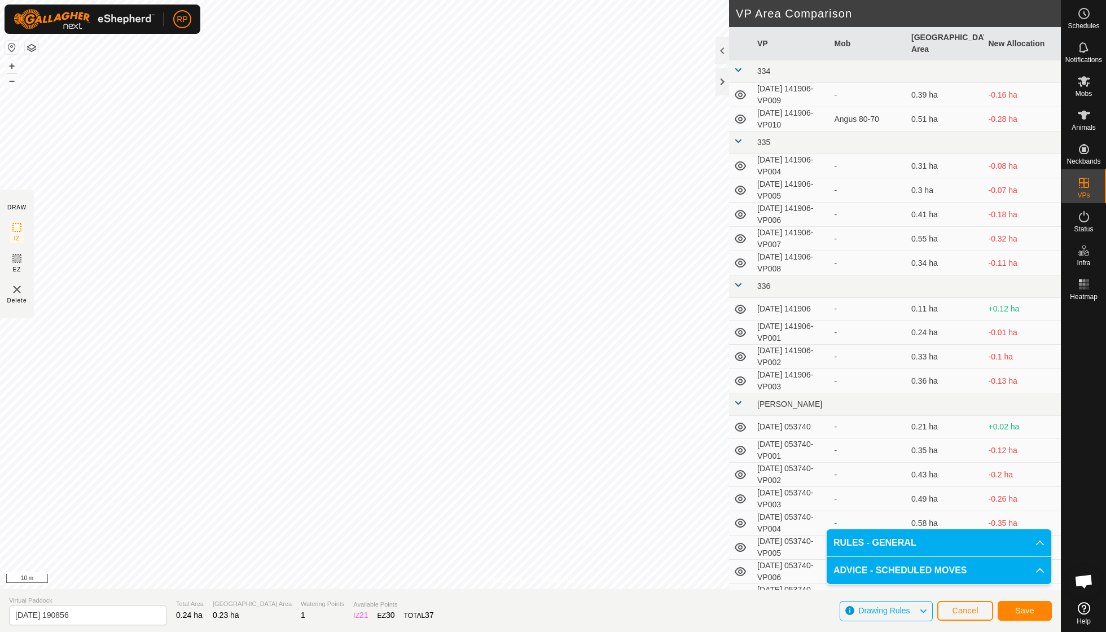
click at [1023, 607] on span "Save" at bounding box center [1024, 610] width 19 height 9
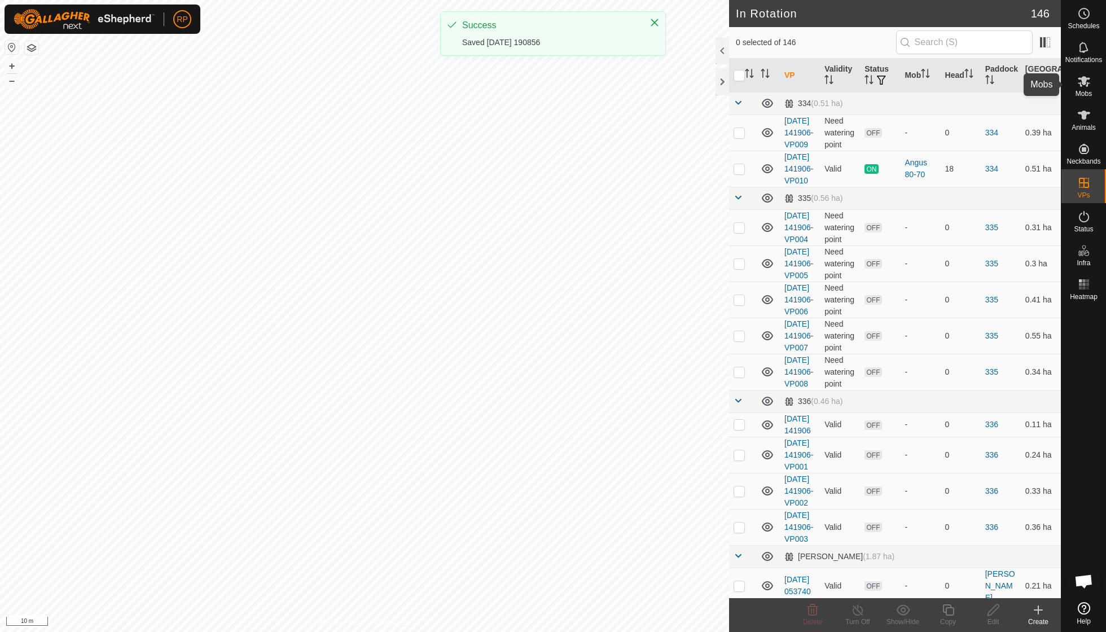
click at [1087, 80] on icon at bounding box center [1084, 81] width 12 height 11
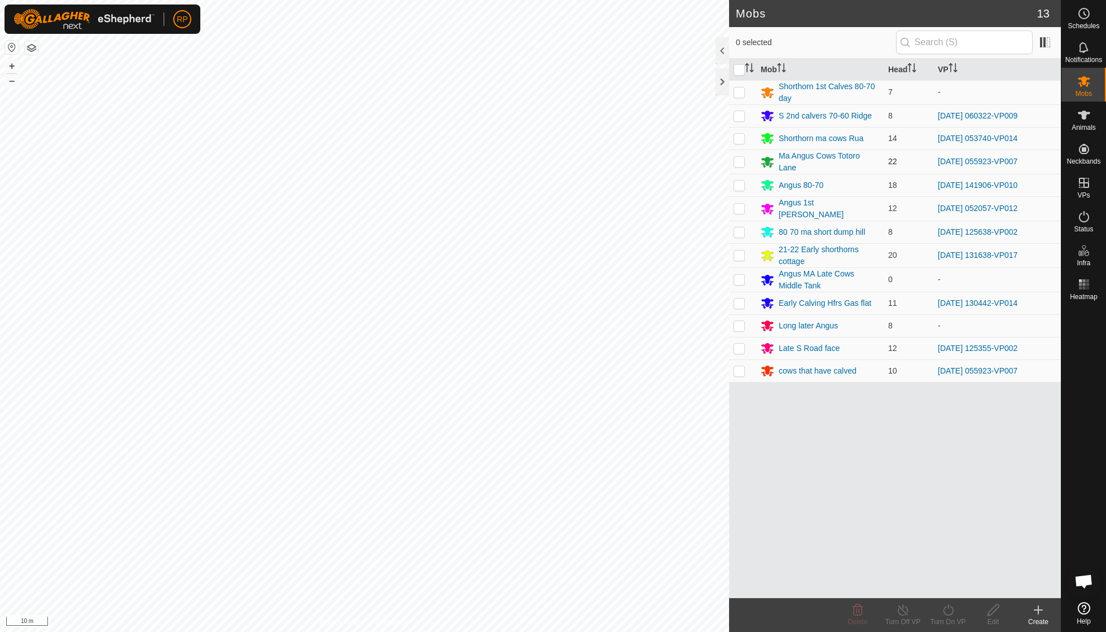
click at [742, 163] on p-checkbox at bounding box center [739, 161] width 11 height 9
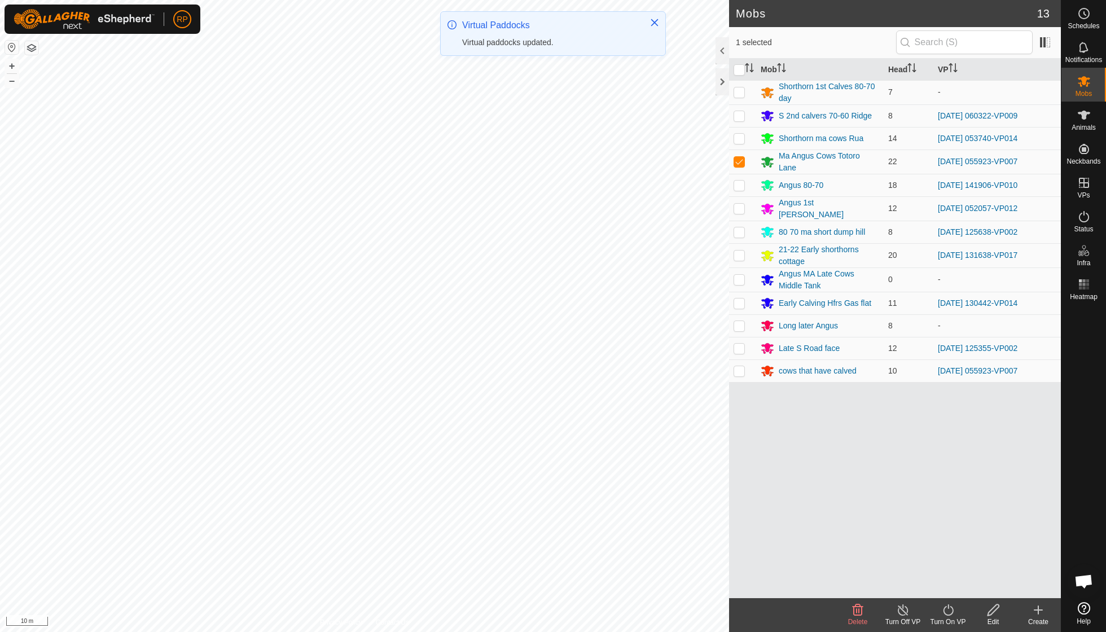
click at [947, 614] on icon at bounding box center [948, 610] width 14 height 14
click at [946, 583] on link "Now" at bounding box center [982, 584] width 112 height 23
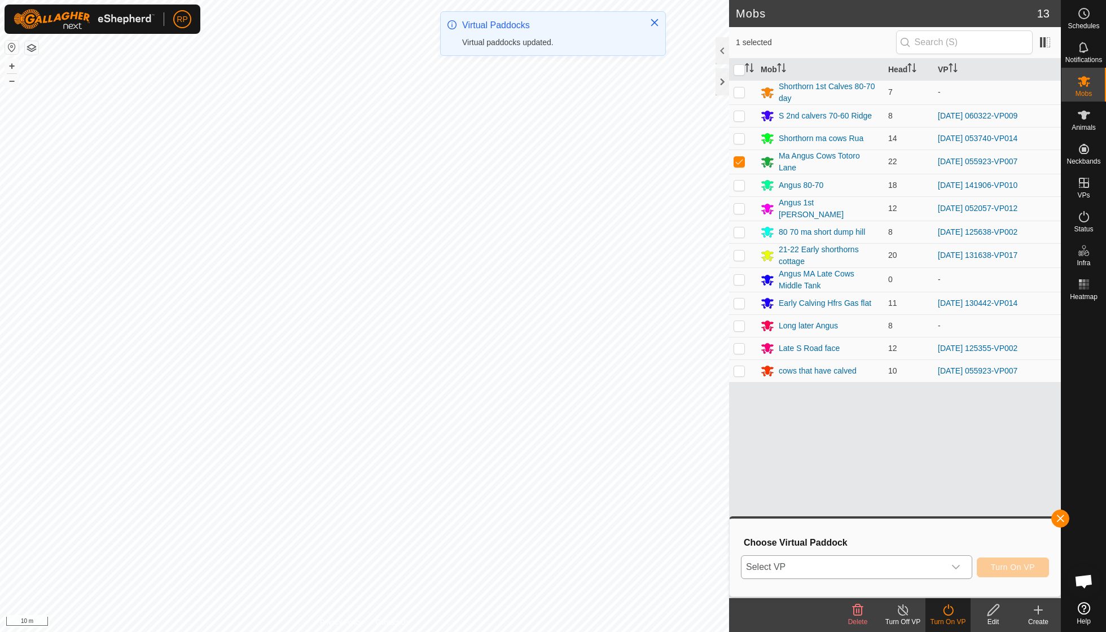
click at [958, 563] on icon "dropdown trigger" at bounding box center [956, 567] width 9 height 9
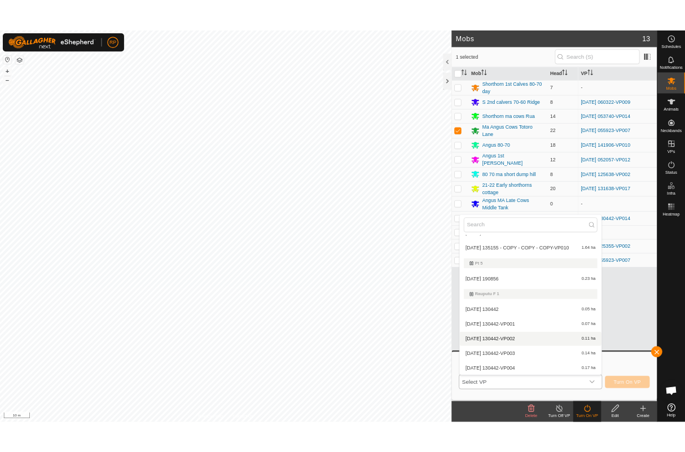
scroll to position [2898, 0]
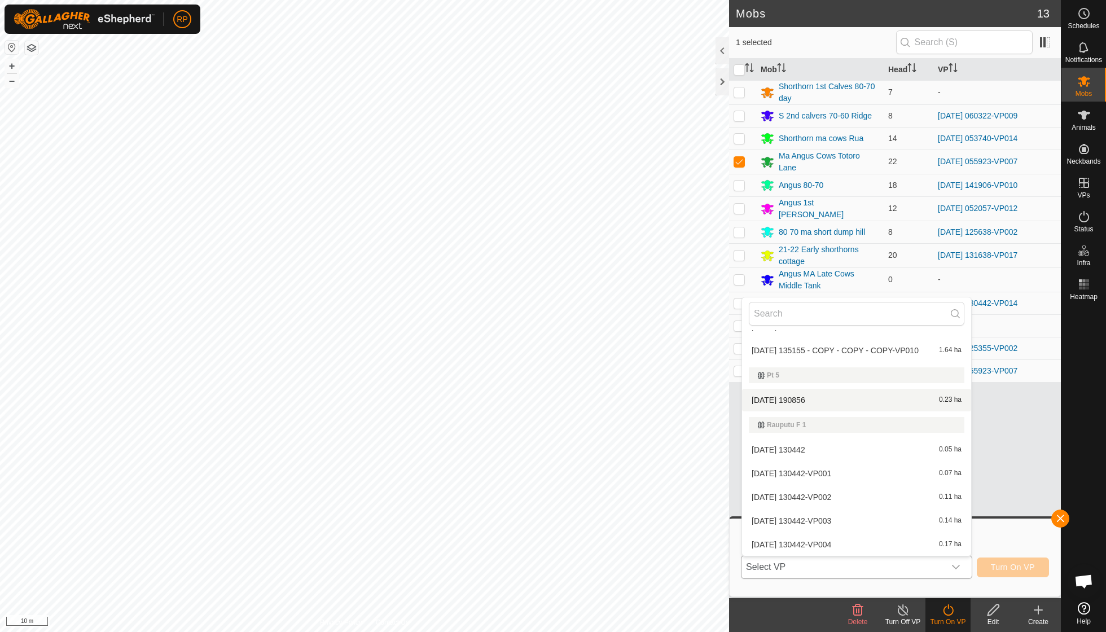
click at [786, 389] on li "[DATE] 190856 0.23 ha" at bounding box center [856, 400] width 229 height 23
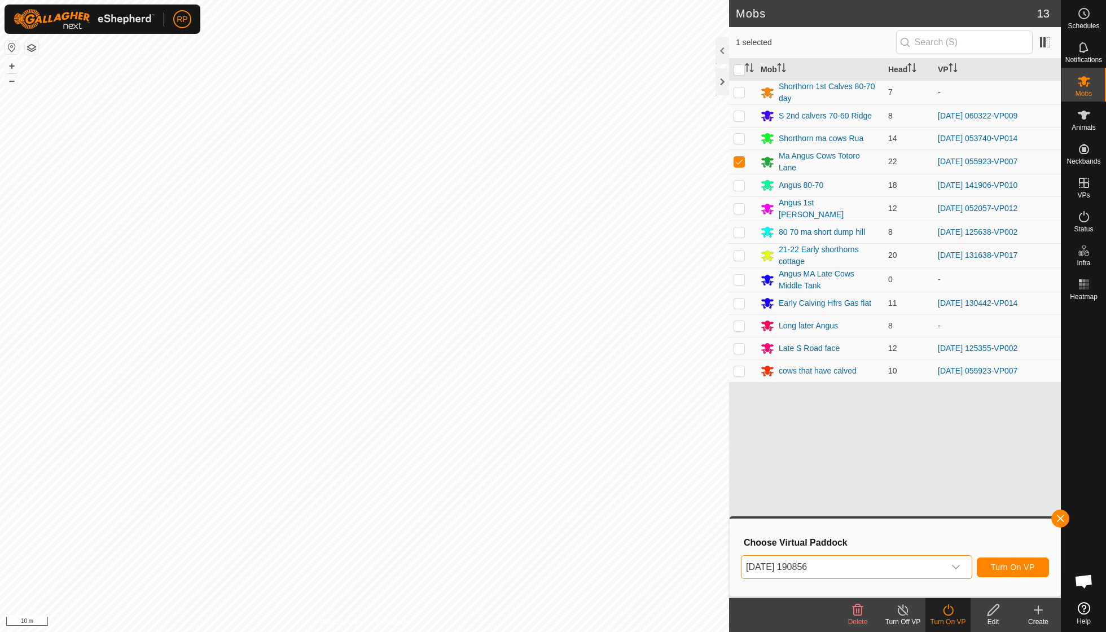
click at [1007, 569] on span "Turn On VP" at bounding box center [1013, 567] width 44 height 9
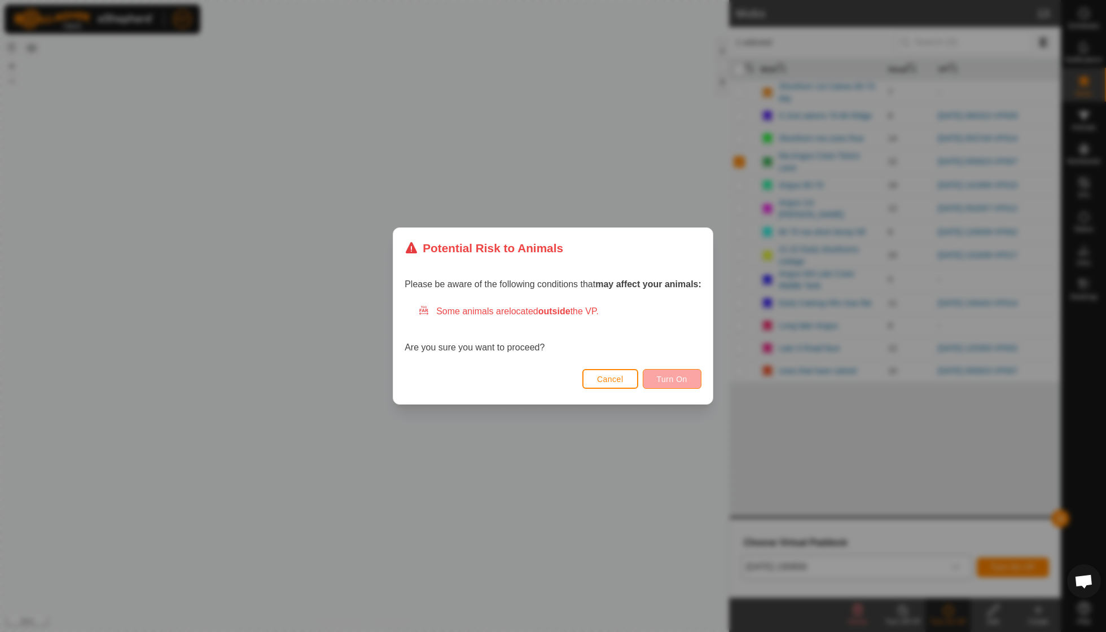
click at [683, 383] on span "Turn On" at bounding box center [672, 379] width 30 height 9
